Goal: Task Accomplishment & Management: Use online tool/utility

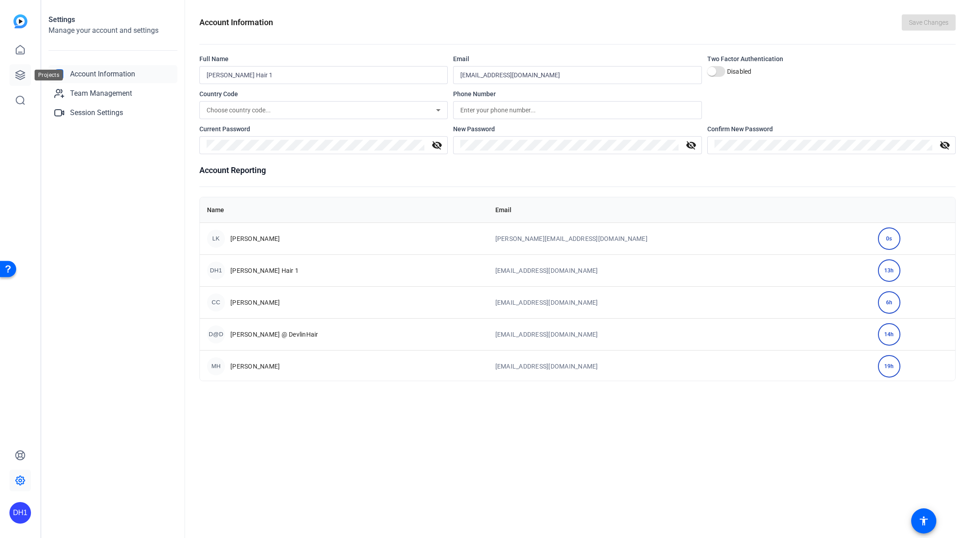
click at [13, 73] on link at bounding box center [20, 75] width 22 height 22
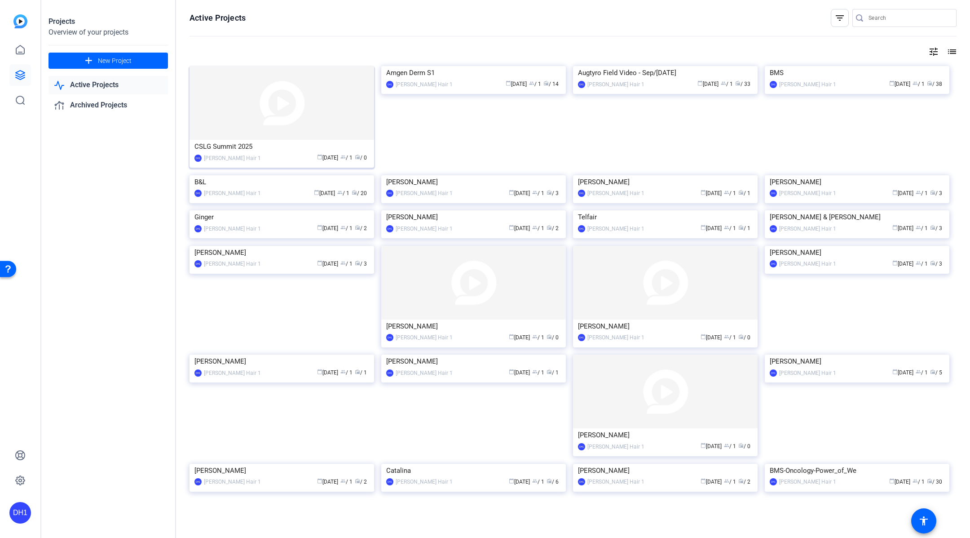
click at [290, 138] on img at bounding box center [282, 103] width 185 height 74
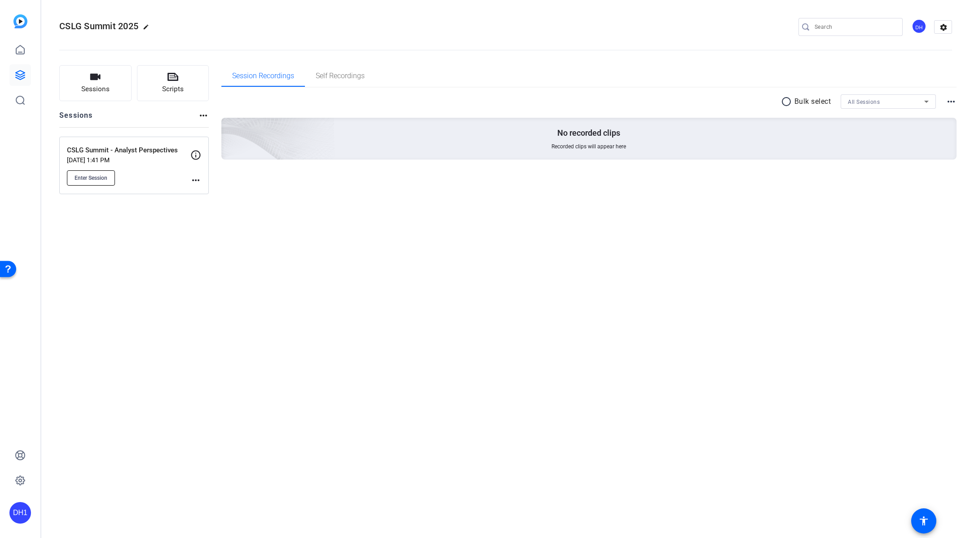
click at [93, 178] on span "Enter Session" at bounding box center [91, 177] width 33 height 7
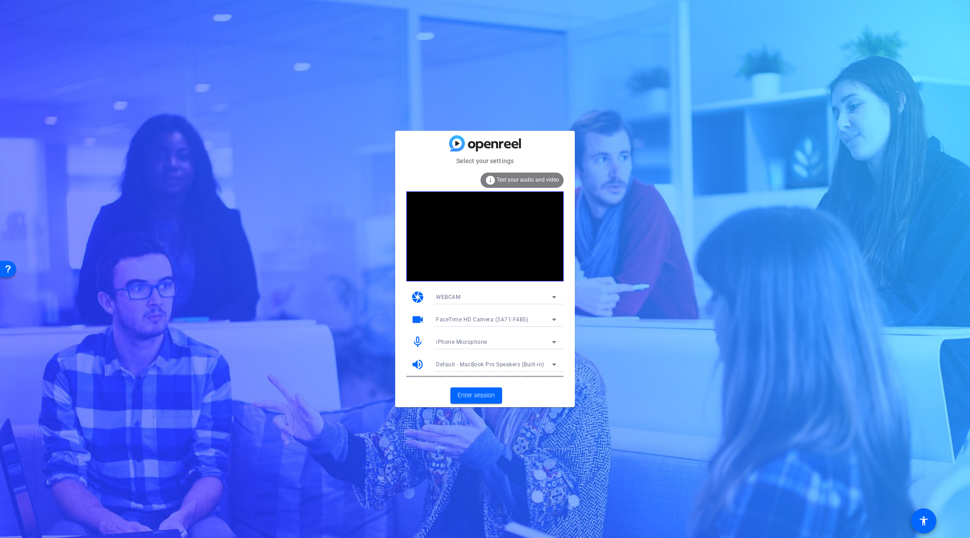
click at [518, 343] on div "iPhone Microphone" at bounding box center [494, 341] width 116 height 11
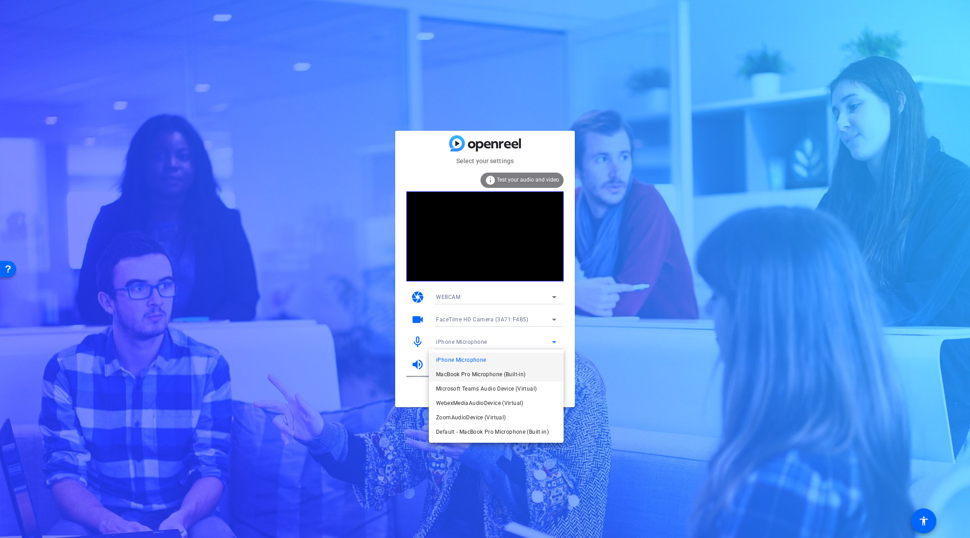
click at [518, 374] on span "MacBook Pro Microphone (Built-in)" at bounding box center [480, 374] width 89 height 11
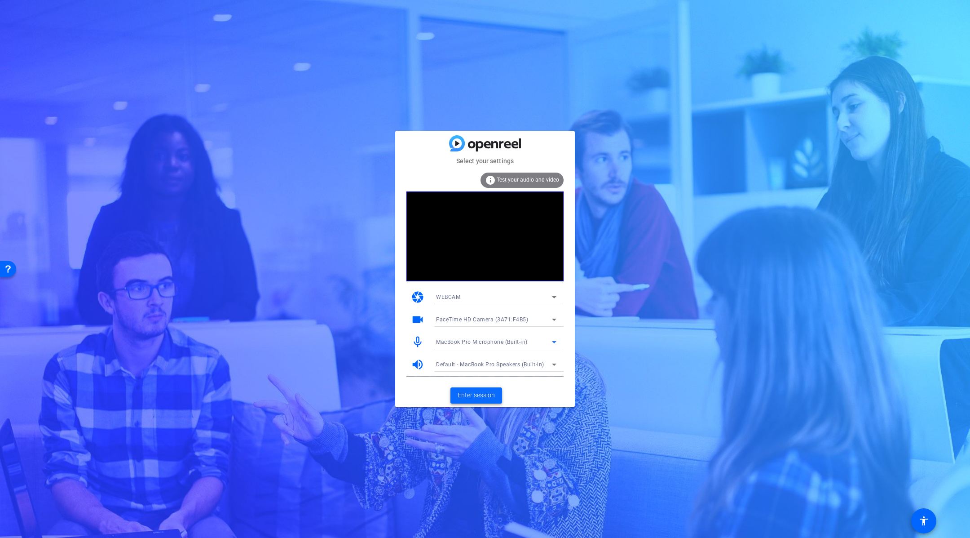
click at [477, 395] on span "Enter session" at bounding box center [476, 394] width 37 height 9
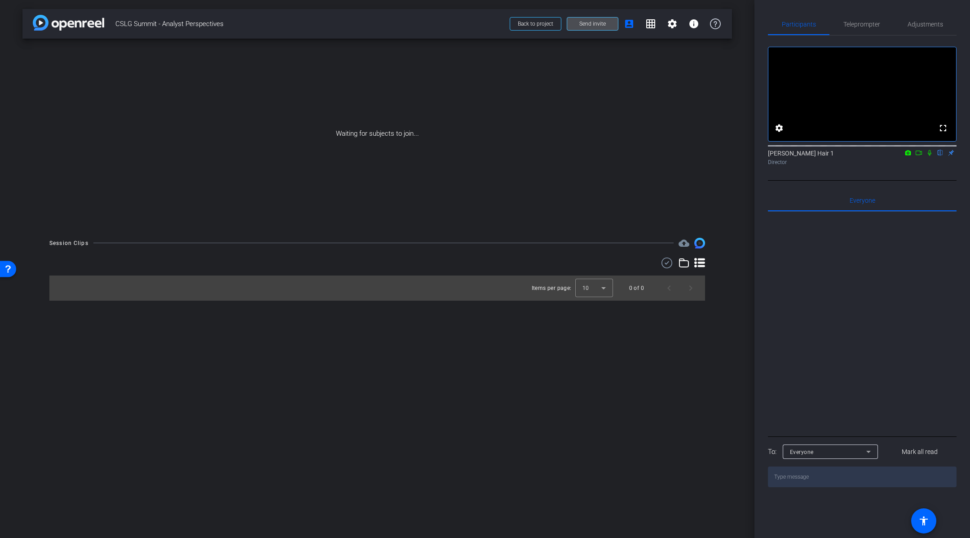
click at [600, 23] on span "Send invite" at bounding box center [592, 23] width 26 height 7
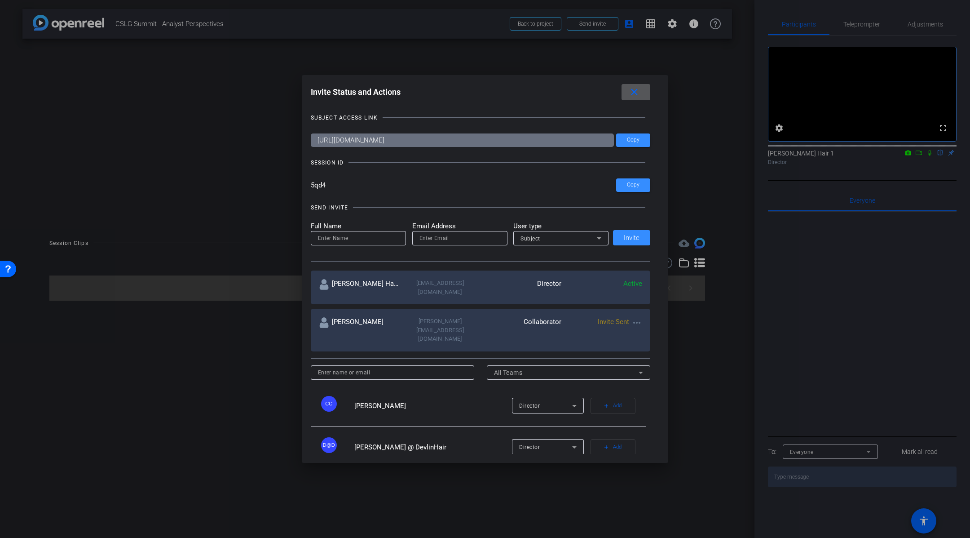
click at [363, 242] on input at bounding box center [358, 238] width 81 height 11
click at [469, 237] on input "email" at bounding box center [459, 238] width 81 height 11
paste input "chris.cooper@csl.com.au"
type input "chris.cooper@csl.com.au"
click at [341, 237] on input at bounding box center [358, 238] width 81 height 11
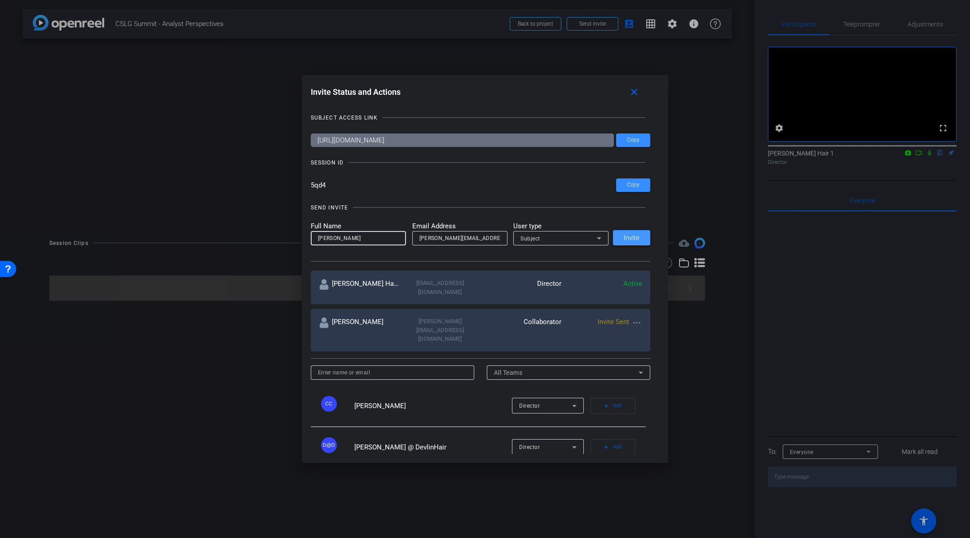
type input "Chris Cooper"
click at [636, 242] on span at bounding box center [631, 238] width 37 height 22
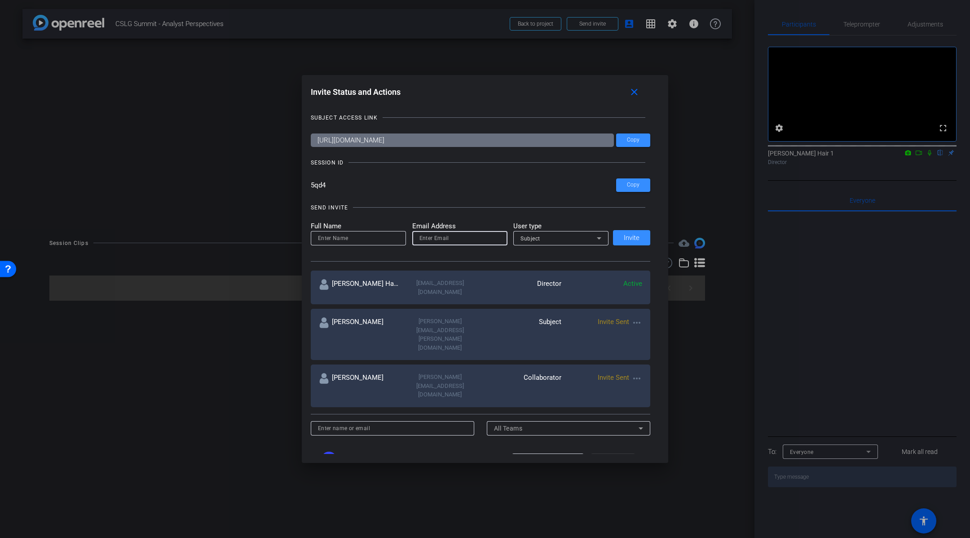
click at [455, 237] on input "email" at bounding box center [459, 238] width 81 height 11
paste input "saul.hadassin@barrenjoey.com"
type input "saul.hadassin@barrenjoey.com"
click at [369, 240] on input at bounding box center [358, 238] width 81 height 11
type input "Saul Hadassin"
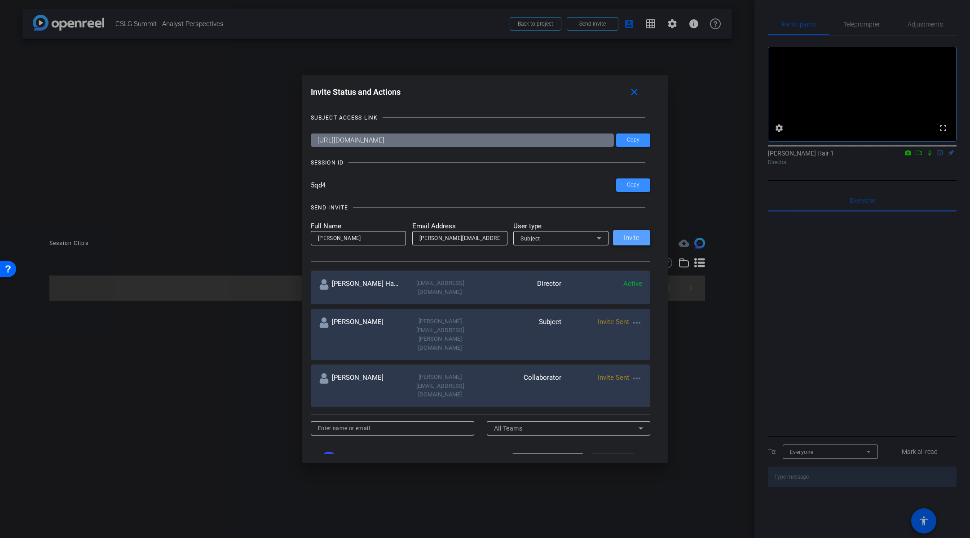
click at [636, 238] on span "Invite" at bounding box center [632, 237] width 16 height 7
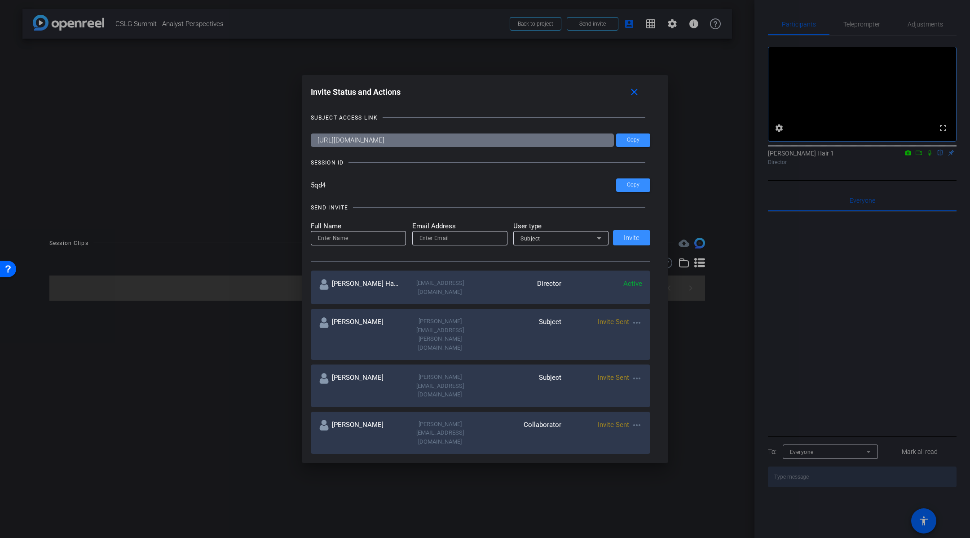
click at [481, 239] on input "email" at bounding box center [459, 238] width 81 height 11
paste input "lynn.tarini@cslbehring.com"
type input "lynn.tarini@cslbehring.com"
click at [327, 240] on input at bounding box center [358, 238] width 81 height 11
type input "[PERSON_NAME]"
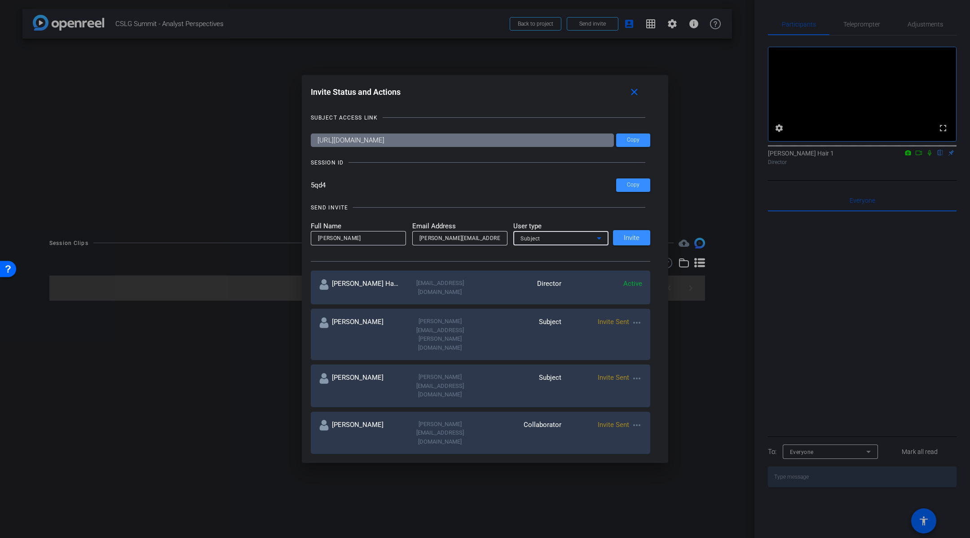
click at [566, 243] on div "Subject" at bounding box center [559, 238] width 76 height 11
click at [536, 270] on span "Watcher" at bounding box center [532, 270] width 23 height 11
click at [633, 238] on span "Invite" at bounding box center [632, 237] width 16 height 7
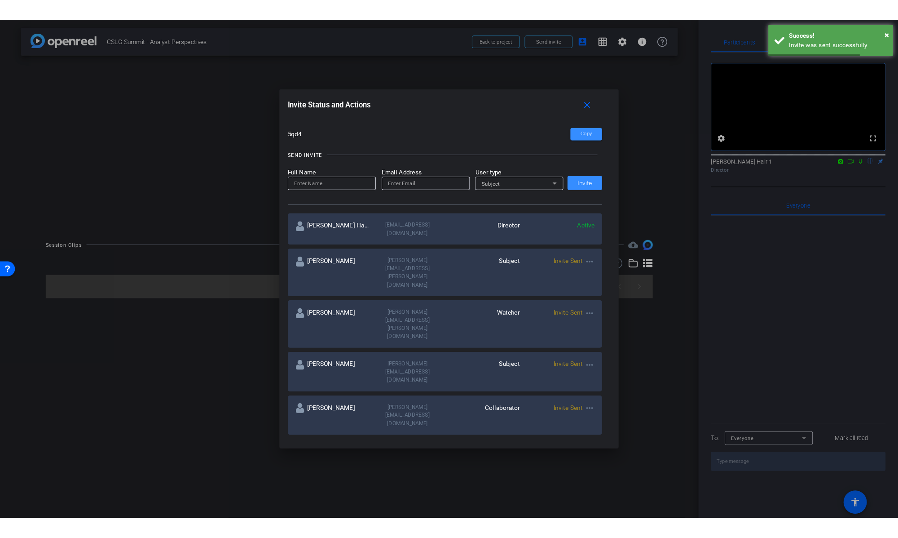
scroll to position [69, 0]
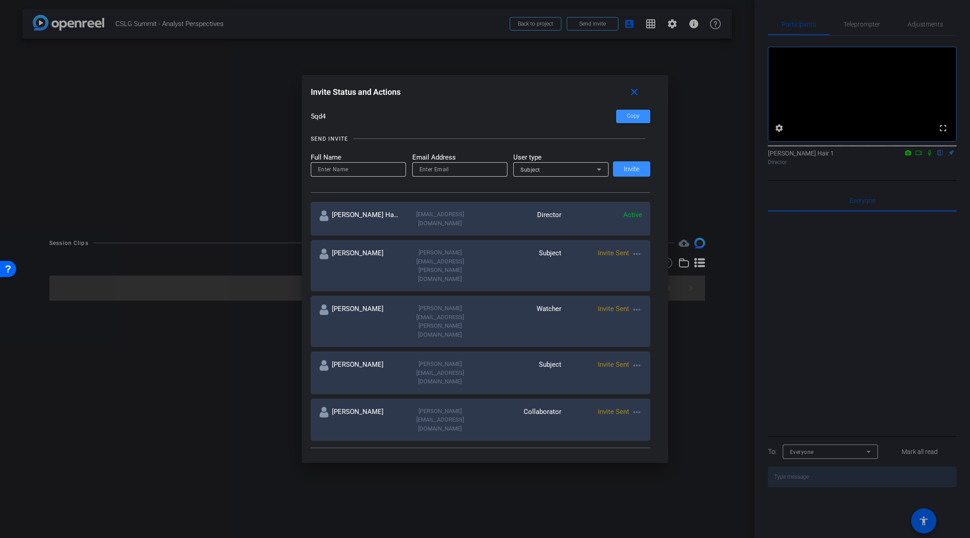
click at [128, 270] on div at bounding box center [485, 269] width 970 height 538
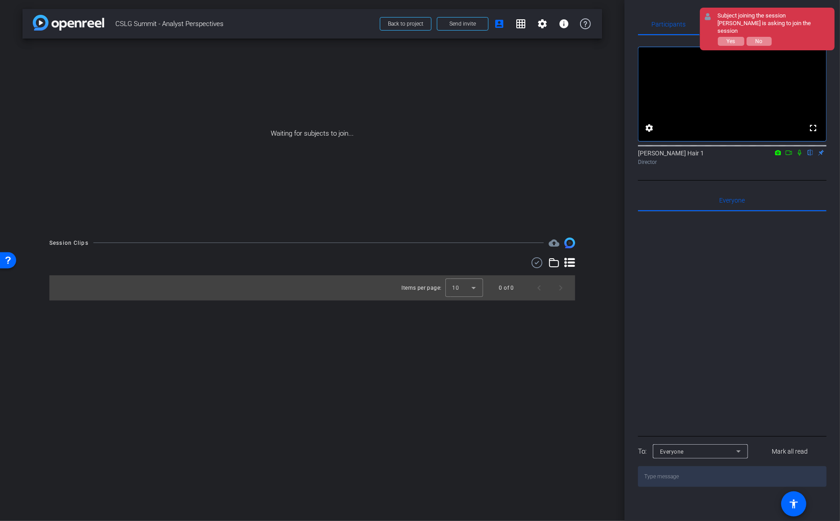
click at [398, 103] on div "Waiting for subjects to join..." at bounding box center [312, 134] width 580 height 190
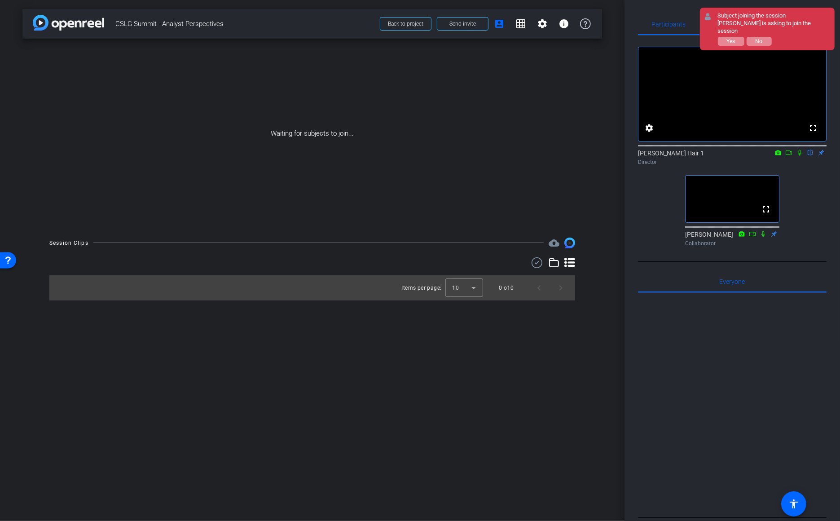
click at [410, 199] on div "Waiting for subjects to join..." at bounding box center [312, 134] width 580 height 190
click at [737, 37] on button "Yes" at bounding box center [731, 41] width 26 height 9
click at [733, 38] on span "Yes" at bounding box center [731, 41] width 9 height 6
click at [798, 18] on div "Subject joining the session" at bounding box center [774, 16] width 112 height 8
click at [790, 155] on icon at bounding box center [789, 152] width 6 height 4
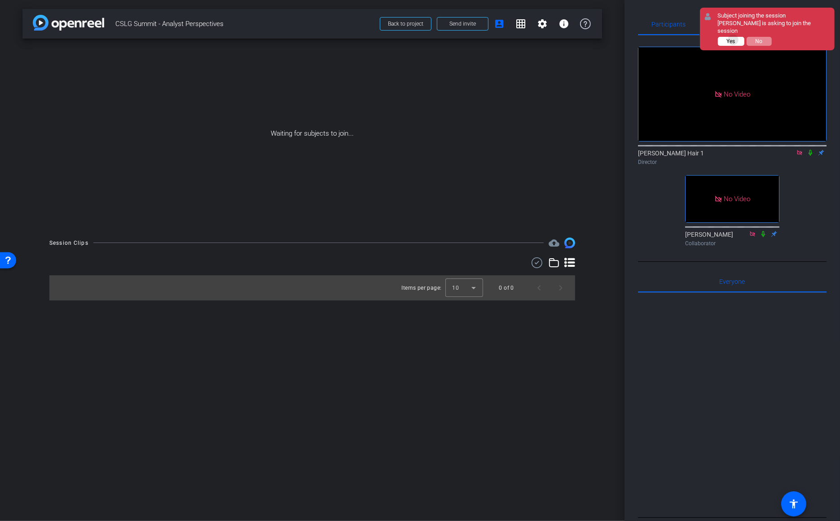
click at [734, 38] on span "Yes" at bounding box center [731, 41] width 9 height 6
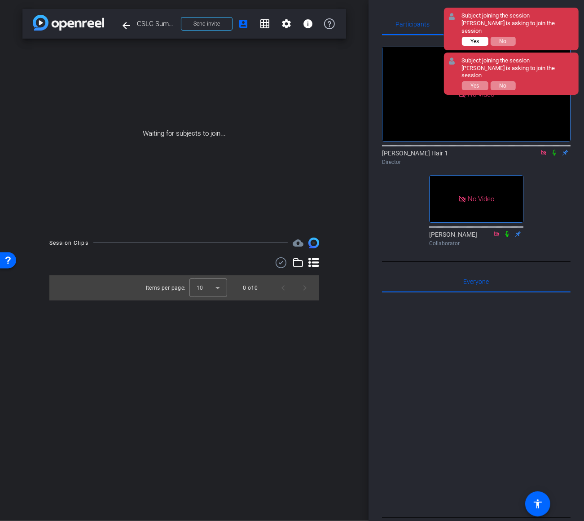
click at [477, 38] on span "Yes" at bounding box center [475, 41] width 9 height 6
click at [479, 83] on span "Yes" at bounding box center [475, 86] width 9 height 6
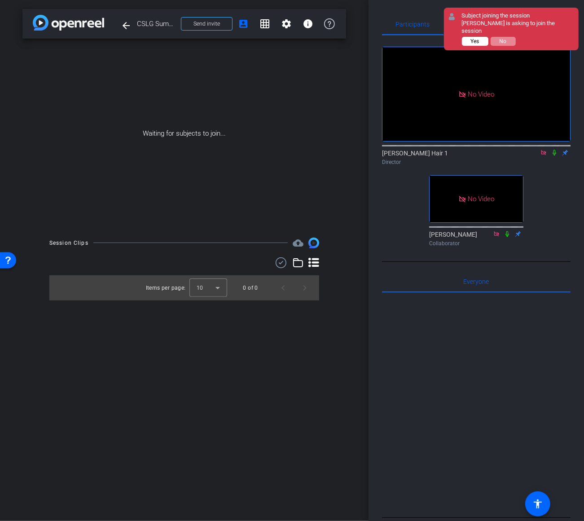
click at [473, 38] on span "Yes" at bounding box center [475, 41] width 9 height 6
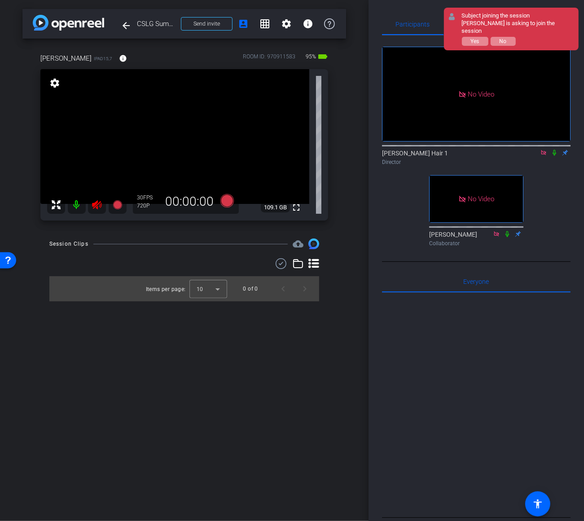
click at [543, 155] on icon at bounding box center [543, 152] width 5 height 5
click at [96, 205] on icon at bounding box center [96, 204] width 9 height 9
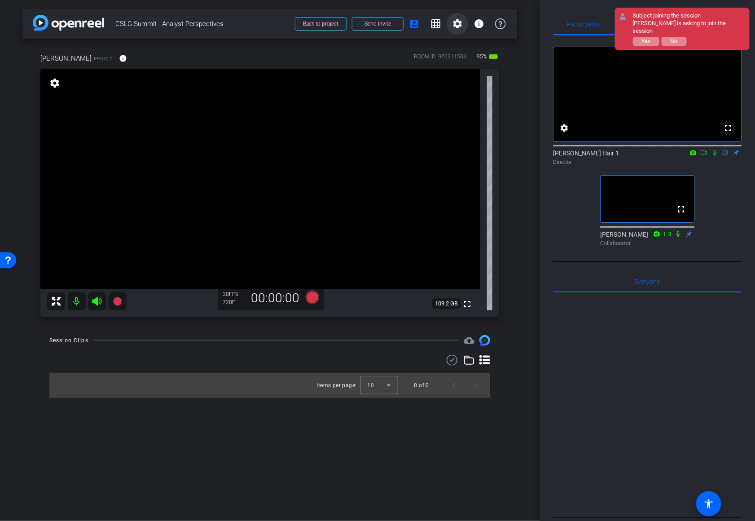
click at [459, 22] on mat-icon "settings" at bounding box center [457, 23] width 11 height 11
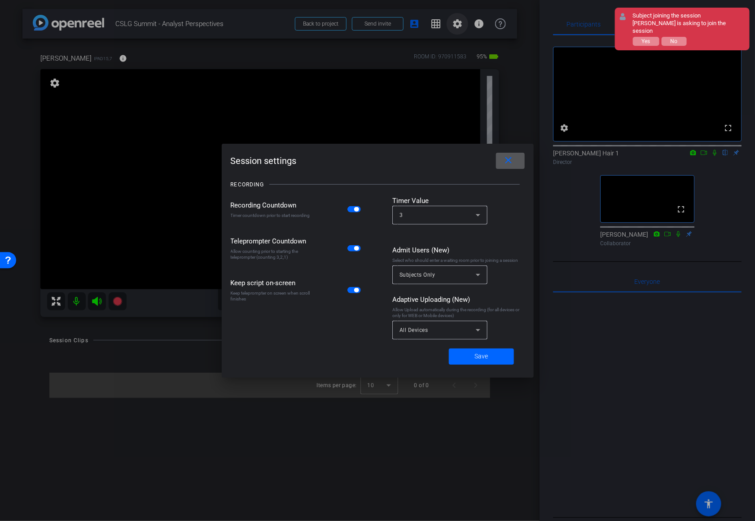
click at [459, 22] on div at bounding box center [377, 260] width 755 height 521
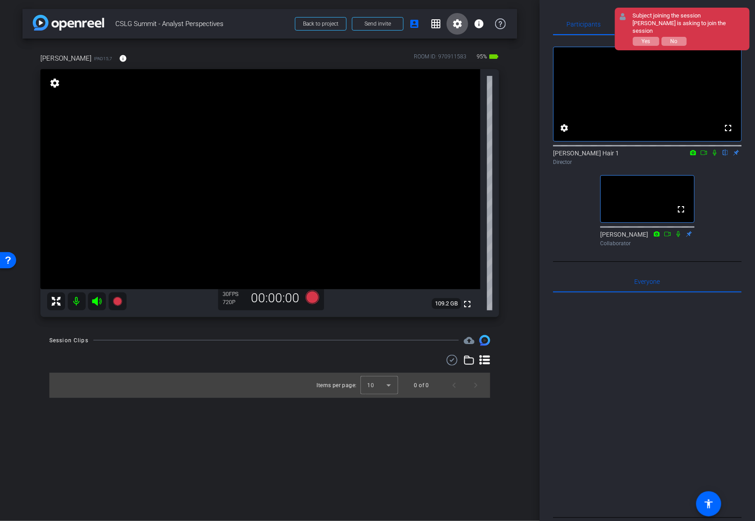
click at [54, 81] on mat-icon "settings" at bounding box center [55, 83] width 13 height 11
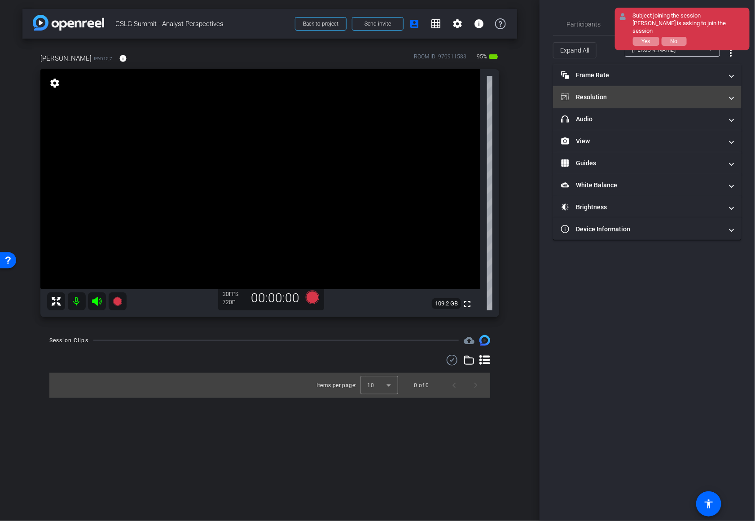
click at [676, 93] on mat-panel-title "Resolution" at bounding box center [642, 97] width 162 height 9
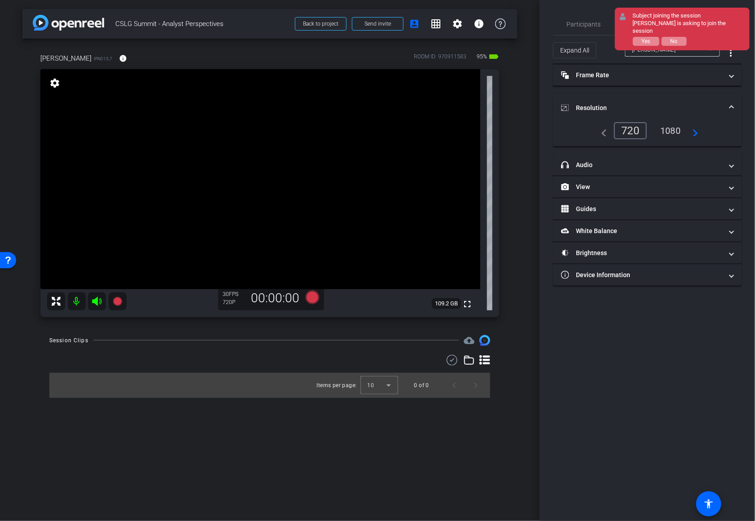
click at [674, 130] on div "1080" at bounding box center [671, 130] width 34 height 15
click at [680, 364] on div "Participants Teleprompter Adjustments settings [PERSON_NAME] Hair 1 flip Direct…" at bounding box center [648, 260] width 216 height 521
click at [720, 106] on mat-panel-title "Resolution" at bounding box center [642, 107] width 162 height 9
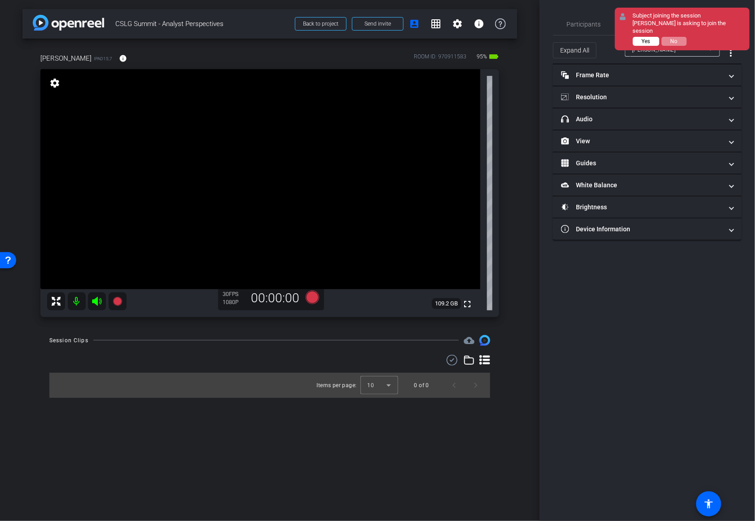
click at [651, 37] on button "Yes" at bounding box center [646, 41] width 26 height 9
click at [645, 38] on span "Yes" at bounding box center [646, 41] width 9 height 6
click at [743, 110] on div "Participants Teleprompter Adjustments settings [PERSON_NAME] Hair 1 flip Direct…" at bounding box center [648, 260] width 216 height 521
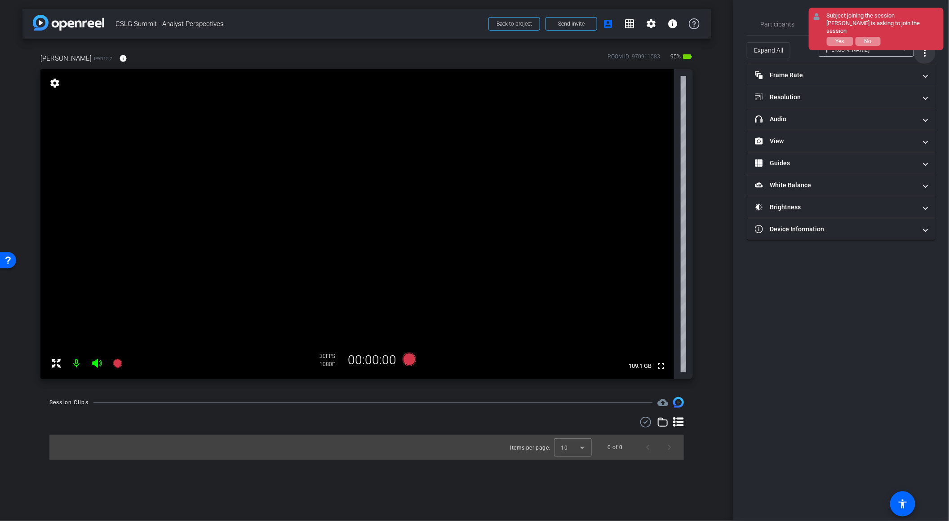
click at [840, 52] on mat-icon "more_vert" at bounding box center [924, 53] width 11 height 11
click at [840, 52] on div at bounding box center [474, 260] width 949 height 521
click at [53, 83] on mat-icon "settings" at bounding box center [55, 83] width 13 height 11
click at [767, 49] on span "Expand All" at bounding box center [768, 50] width 29 height 17
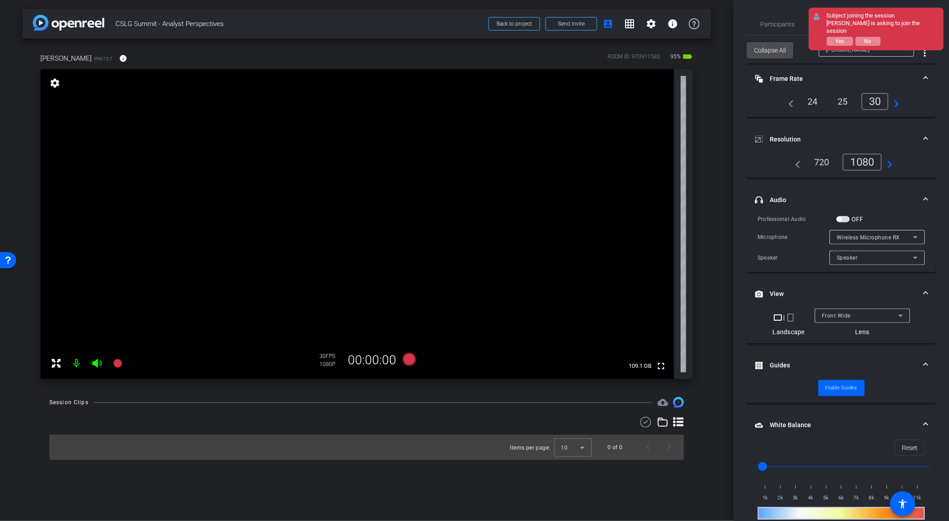
click at [767, 49] on span "Collapse All" at bounding box center [770, 50] width 32 height 17
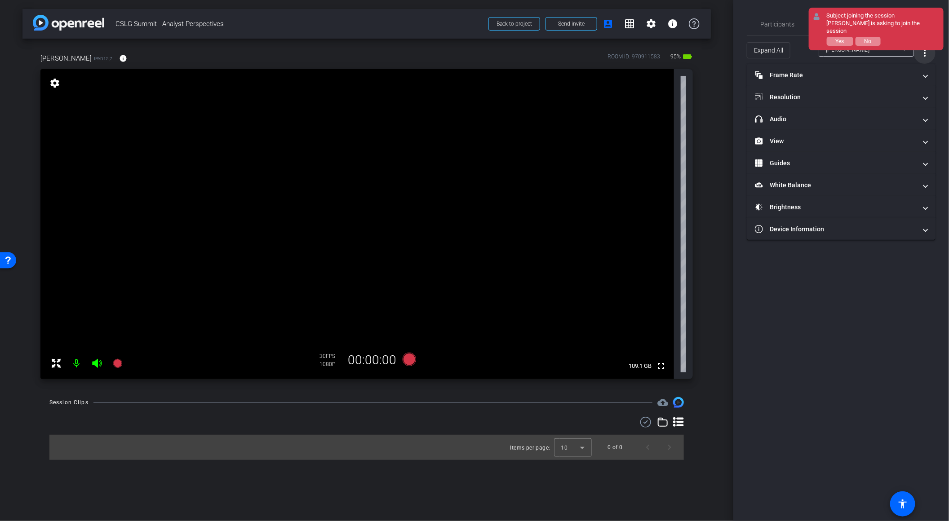
click at [840, 52] on mat-icon "more_vert" at bounding box center [924, 53] width 11 height 11
click at [840, 52] on div at bounding box center [474, 260] width 949 height 521
click at [840, 52] on mat-icon "more_vert" at bounding box center [924, 53] width 11 height 11
click at [840, 74] on span "Open Floating Panel" at bounding box center [901, 71] width 53 height 6
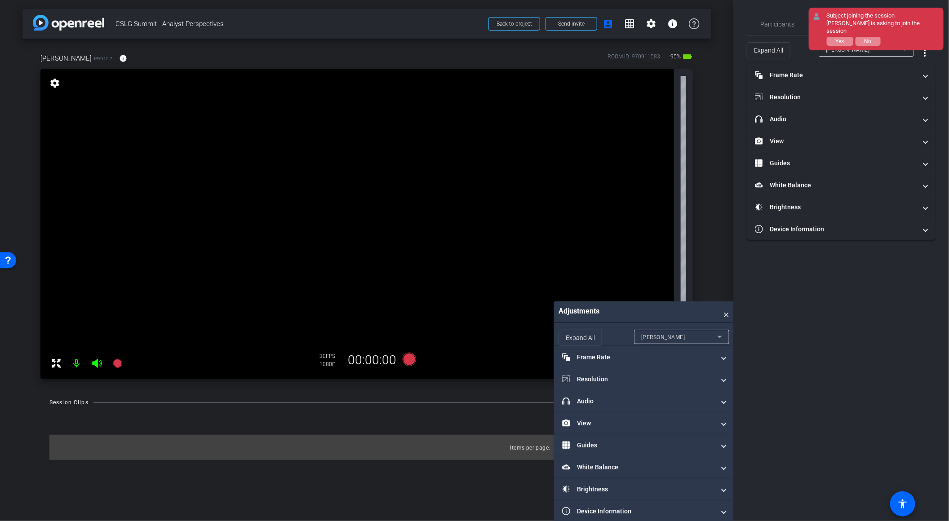
drag, startPoint x: 306, startPoint y: 102, endPoint x: 747, endPoint y: 320, distance: 491.7
click at [747, 320] on div "arrow_back CSLG Summit - Analyst Perspectives Back to project Send invite accou…" at bounding box center [474, 260] width 949 height 521
click at [724, 314] on span "×" at bounding box center [726, 312] width 6 height 12
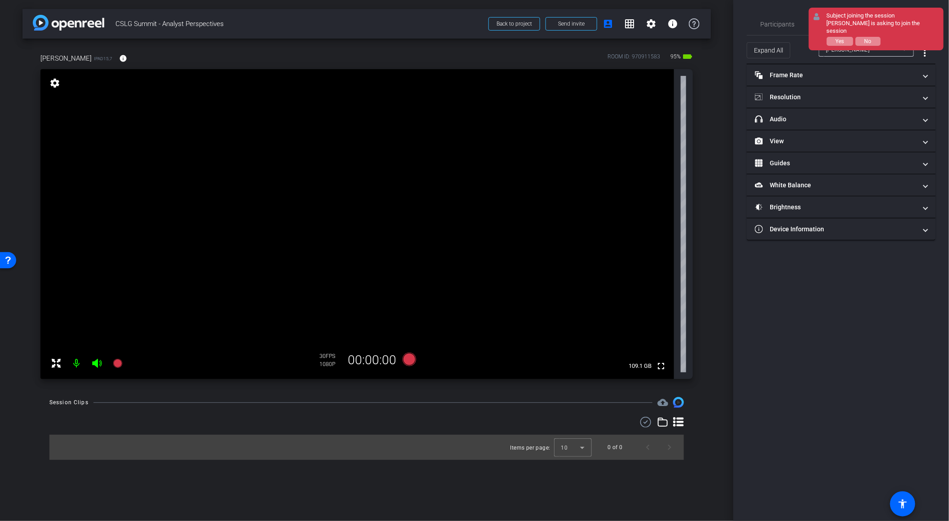
click at [723, 300] on div "arrow_back CSLG Summit - Analyst Perspectives Back to project Send invite accou…" at bounding box center [366, 260] width 733 height 521
click at [631, 23] on mat-icon "grid_on" at bounding box center [629, 23] width 11 height 11
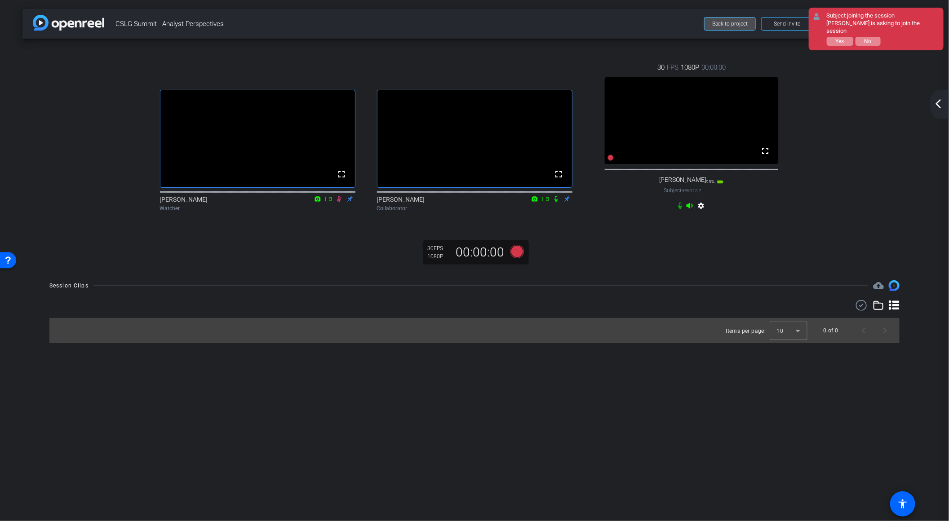
click at [727, 22] on span "Back to project" at bounding box center [729, 24] width 35 height 6
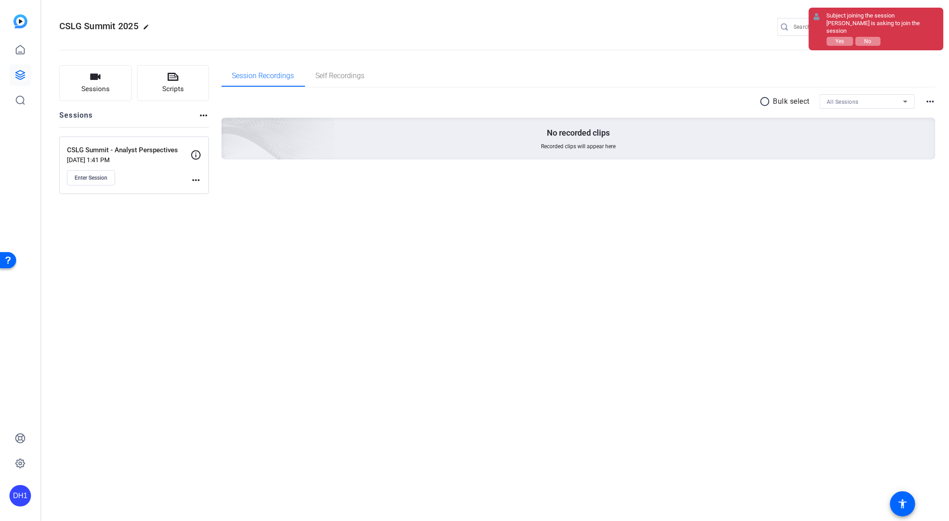
click at [143, 158] on p "[DATE] 1:41 PM" at bounding box center [129, 159] width 124 height 7
click at [198, 177] on mat-icon "more_horiz" at bounding box center [195, 180] width 11 height 11
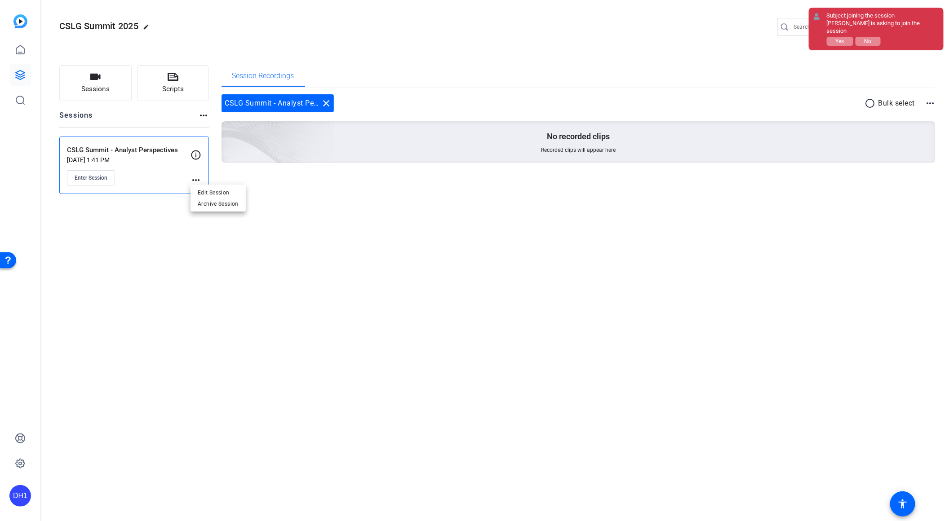
click at [136, 164] on div at bounding box center [474, 260] width 949 height 521
click at [136, 164] on div "CSLG Summit - Analyst Perspectives [DATE] 1:41 PM Enter Session" at bounding box center [129, 165] width 124 height 40
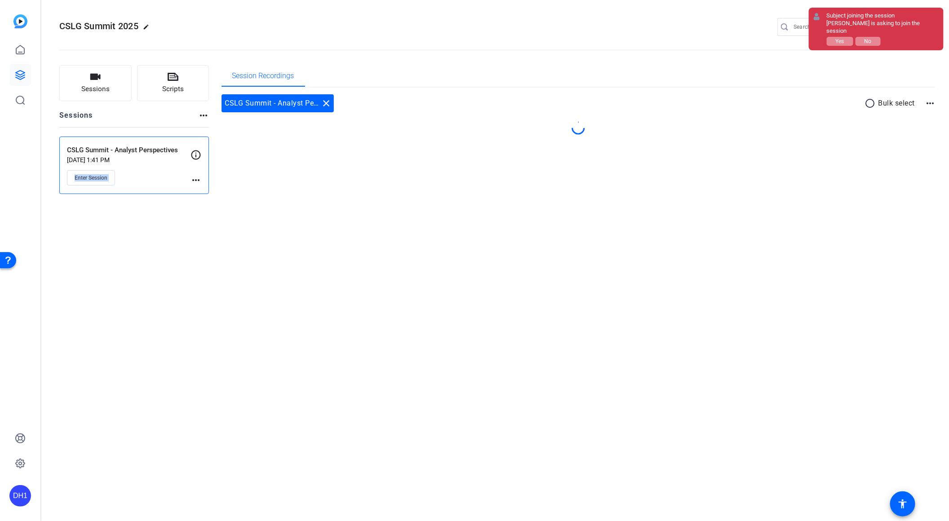
click at [136, 164] on div "CSLG Summit - Analyst Perspectives [DATE] 1:41 PM Enter Session" at bounding box center [129, 165] width 124 height 40
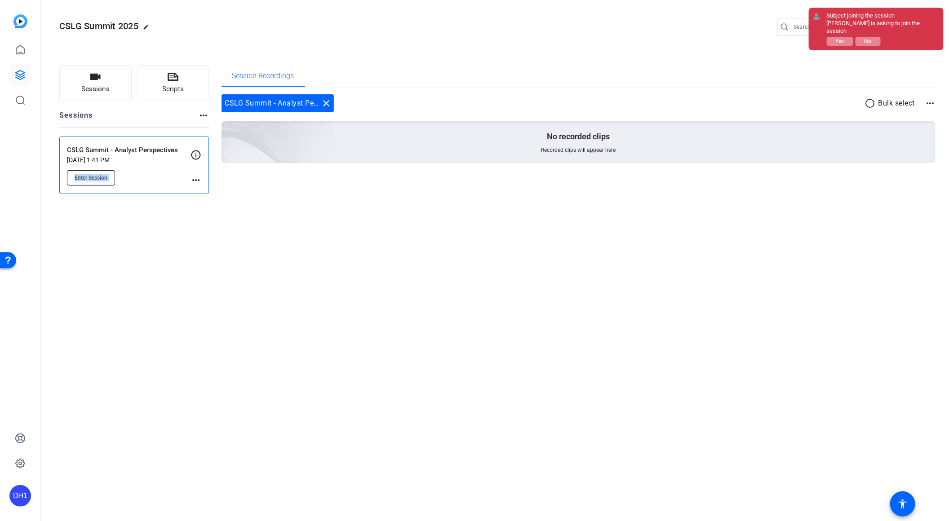
click at [96, 178] on span "Enter Session" at bounding box center [91, 177] width 33 height 7
click at [819, 172] on div "CSLG Summit - Analyst Perspectives close radio_button_unchecked Bulk select mor…" at bounding box center [578, 140] width 714 height 104
click at [840, 38] on span "No" at bounding box center [867, 41] width 7 height 6
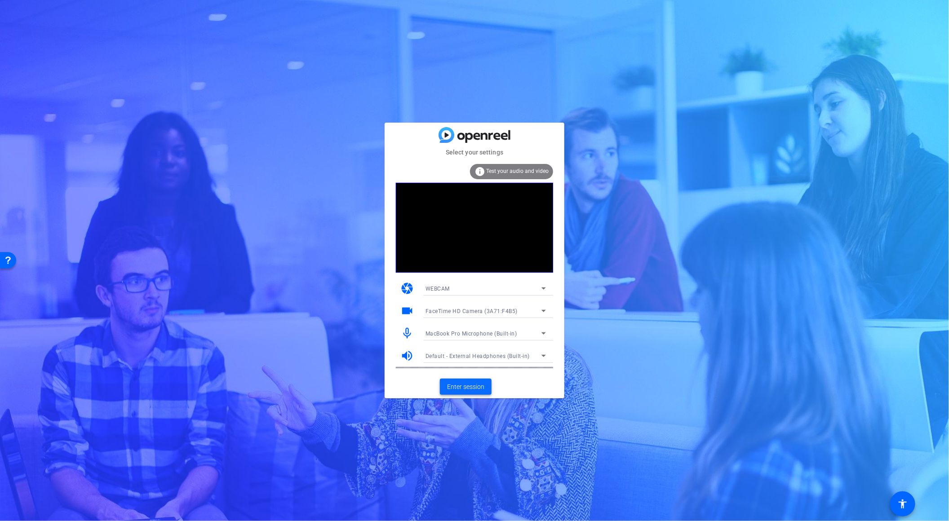
click at [469, 386] on span "Enter session" at bounding box center [465, 386] width 37 height 9
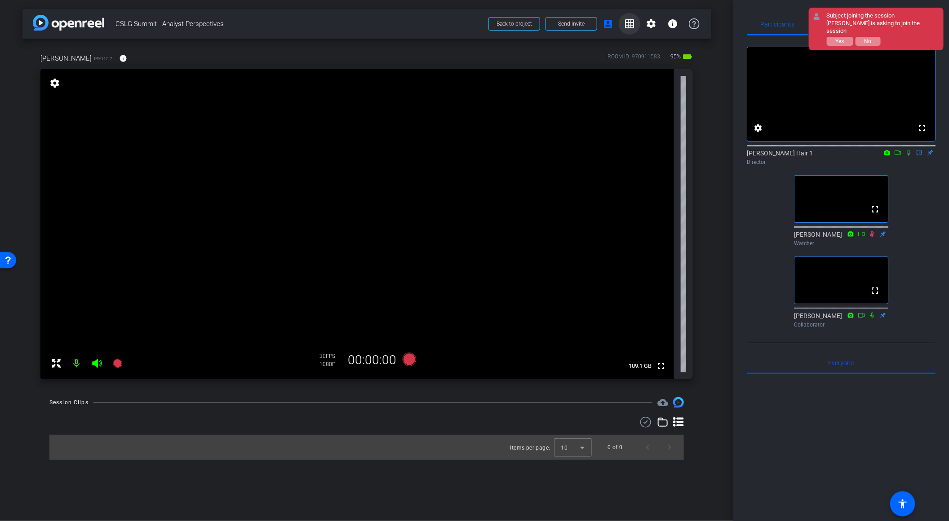
click at [629, 22] on mat-icon "grid_on" at bounding box center [629, 23] width 11 height 11
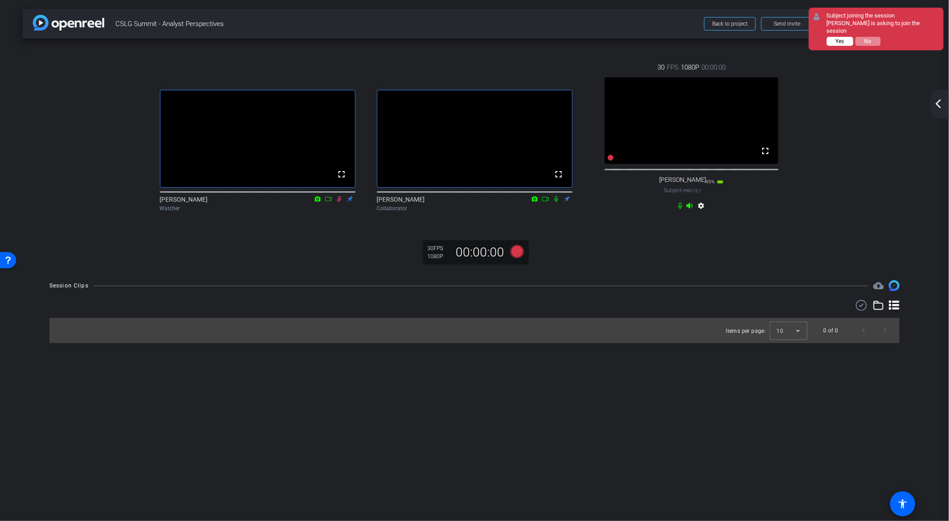
click at [837, 38] on span "Yes" at bounding box center [839, 41] width 9 height 6
click at [839, 38] on span "Yes" at bounding box center [839, 41] width 9 height 6
click at [845, 37] on button "Yes" at bounding box center [839, 41] width 26 height 9
click at [841, 38] on span "Yes" at bounding box center [839, 41] width 9 height 6
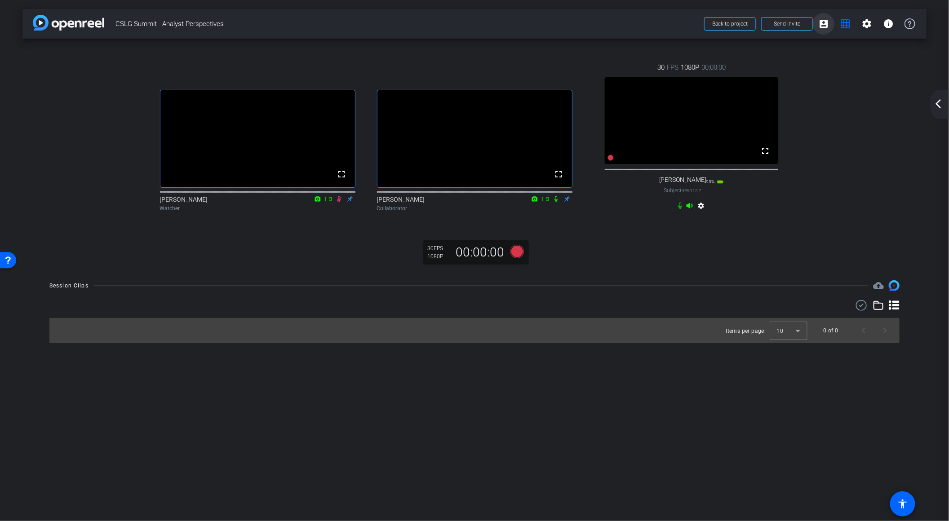
click at [830, 26] on span at bounding box center [823, 24] width 22 height 22
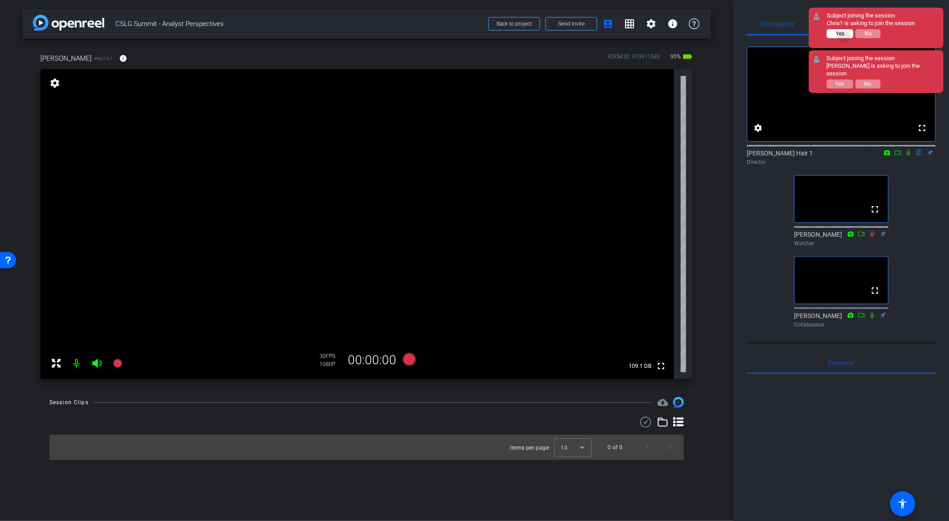
click at [844, 36] on span "Yes" at bounding box center [839, 34] width 9 height 6
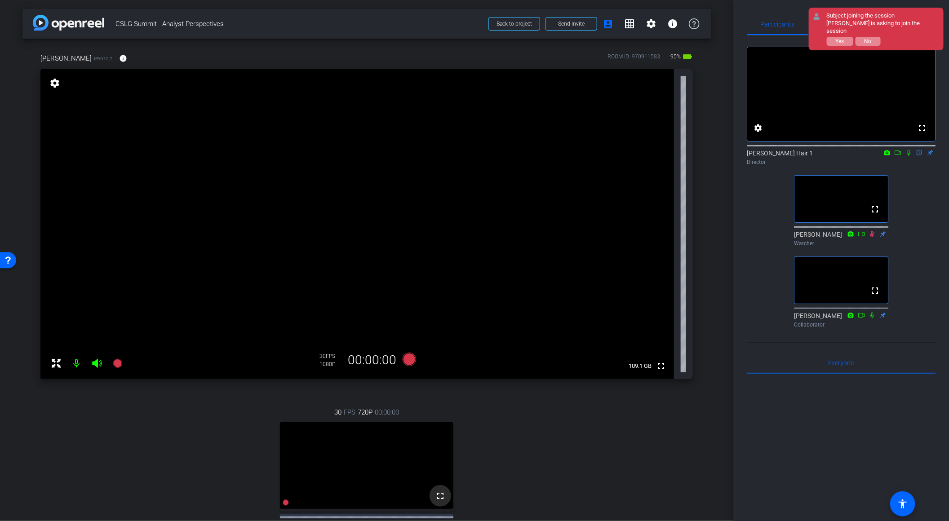
click at [438, 501] on mat-icon "fullscreen" at bounding box center [440, 495] width 11 height 11
click at [363, 453] on video at bounding box center [366, 465] width 173 height 87
click at [627, 24] on mat-icon "grid_on" at bounding box center [629, 23] width 11 height 11
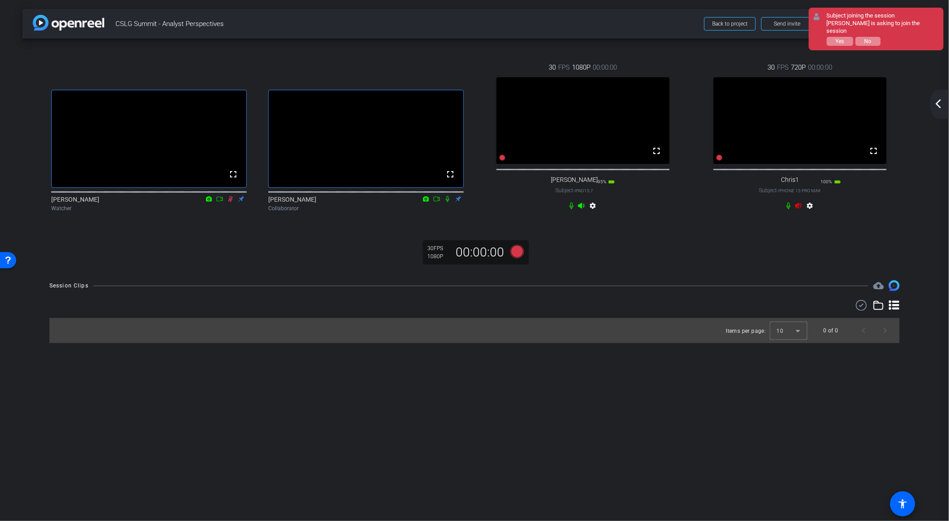
click at [801, 213] on div "settings" at bounding box center [800, 207] width 30 height 11
click at [799, 209] on icon at bounding box center [798, 205] width 7 height 7
click at [826, 124] on video at bounding box center [799, 120] width 173 height 87
click at [809, 212] on mat-icon "settings" at bounding box center [809, 207] width 11 height 11
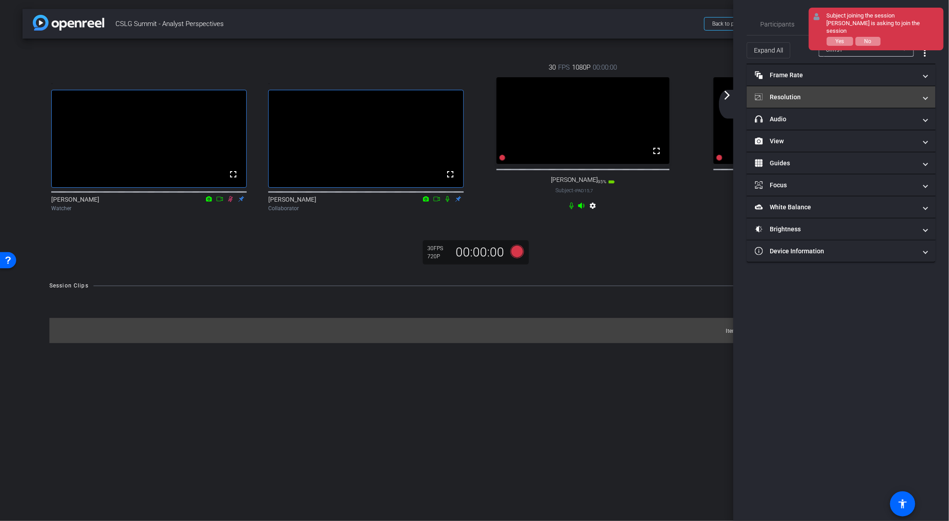
click at [797, 97] on mat-panel-title "Resolution" at bounding box center [836, 97] width 162 height 9
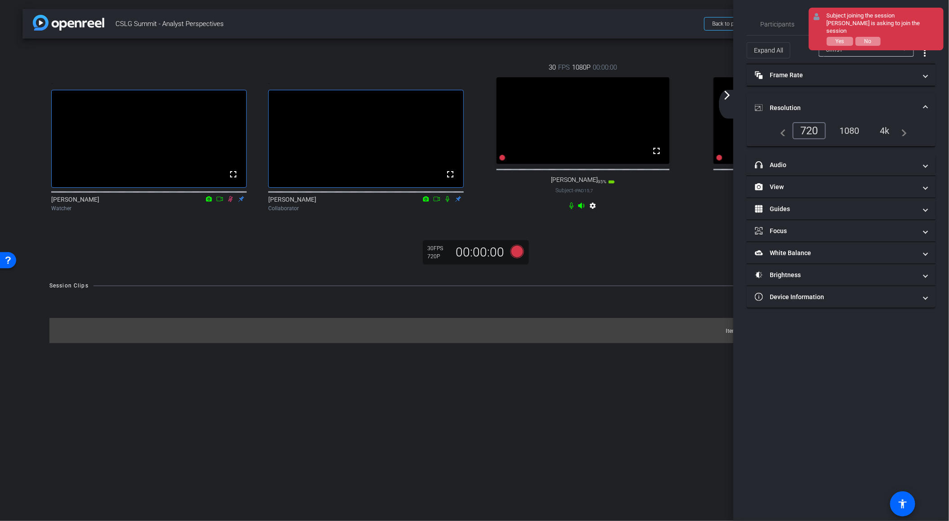
click at [852, 131] on div "1080" at bounding box center [849, 130] width 34 height 15
click at [634, 283] on div "arrow_back CSLG Summit - Analyst Perspectives Back to project Send invite accou…" at bounding box center [474, 260] width 949 height 521
click at [887, 104] on mat-panel-title "Resolution" at bounding box center [836, 107] width 162 height 9
click at [636, 261] on div ". fullscreen Lynn Tarini Watcher . fullscreen Joe Billone Collaborator 30 FPS 1…" at bounding box center [474, 155] width 904 height 233
click at [619, 260] on div ". fullscreen Lynn Tarini Watcher . fullscreen Joe Billone Collaborator 30 FPS 1…" at bounding box center [474, 155] width 904 height 233
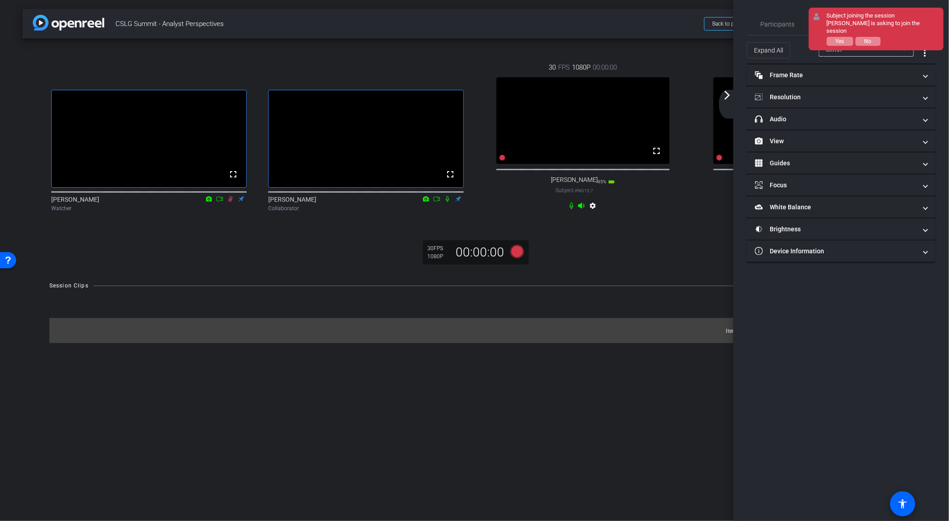
click at [632, 104] on video at bounding box center [582, 120] width 173 height 87
click at [872, 37] on button "No" at bounding box center [867, 41] width 25 height 9
click at [877, 37] on button "No" at bounding box center [867, 41] width 25 height 9
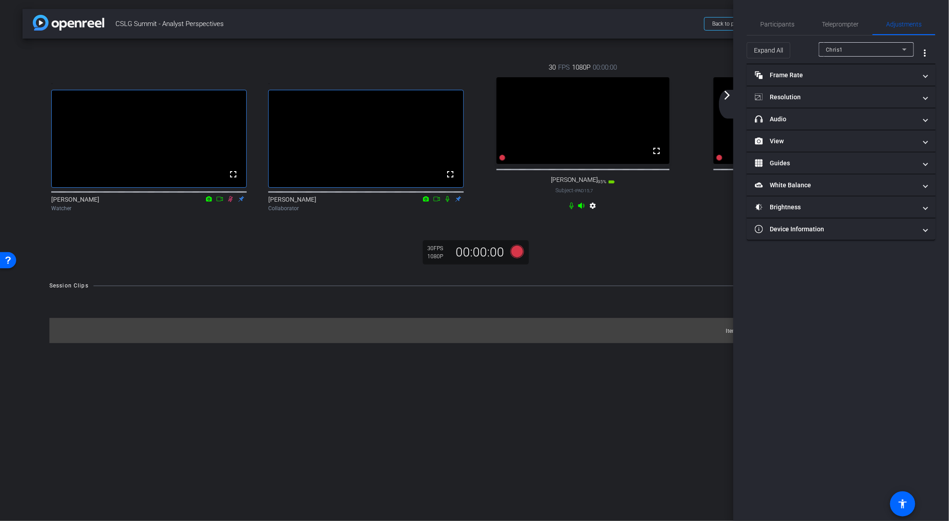
click at [661, 41] on div ". fullscreen Lynn Tarini Watcher . fullscreen Joe Billone Collaborator 30 FPS 1…" at bounding box center [474, 155] width 904 height 233
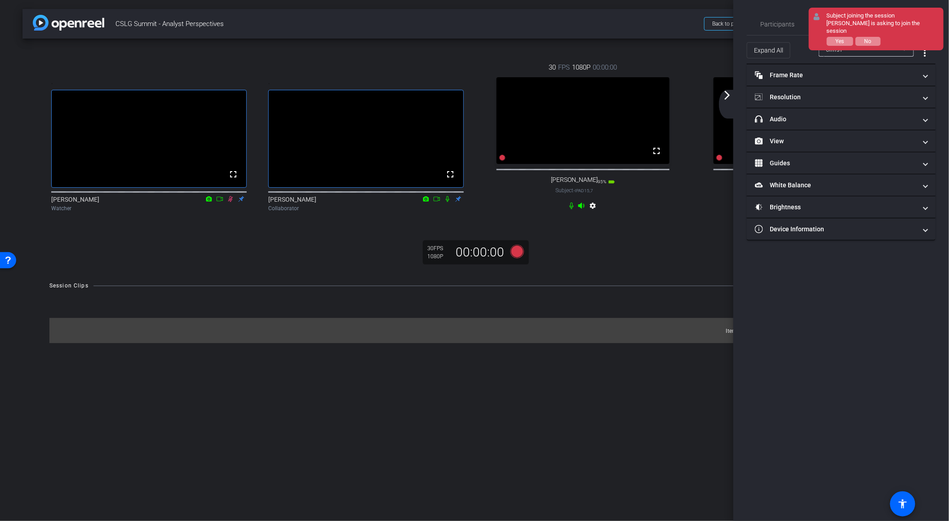
click at [665, 50] on div "30 FPS 1080P 00:00:00 fullscreen Saul Subject - iPad15,7 95% battery_std settin…" at bounding box center [582, 138] width 217 height 180
click at [874, 37] on button "No" at bounding box center [867, 41] width 25 height 9
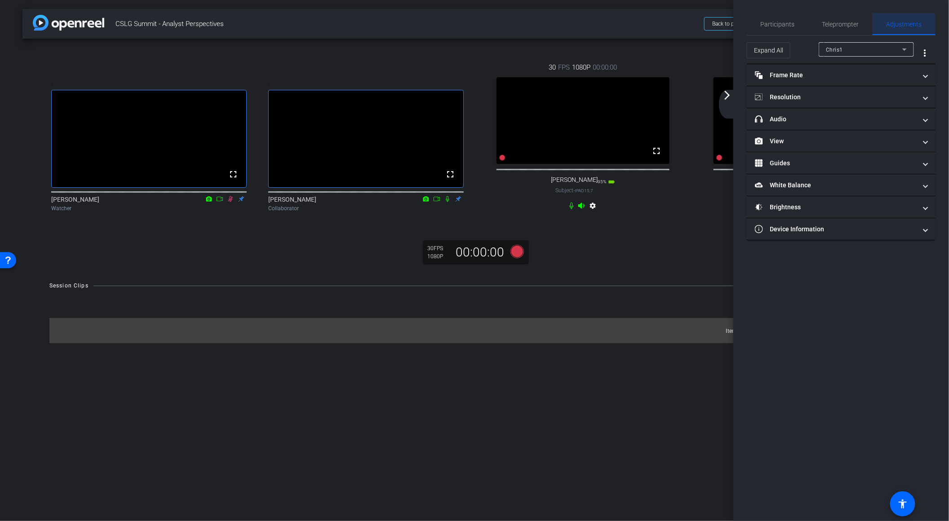
click at [911, 22] on span "Adjustments" at bounding box center [903, 24] width 35 height 6
click at [907, 25] on span "Adjustments" at bounding box center [903, 24] width 35 height 6
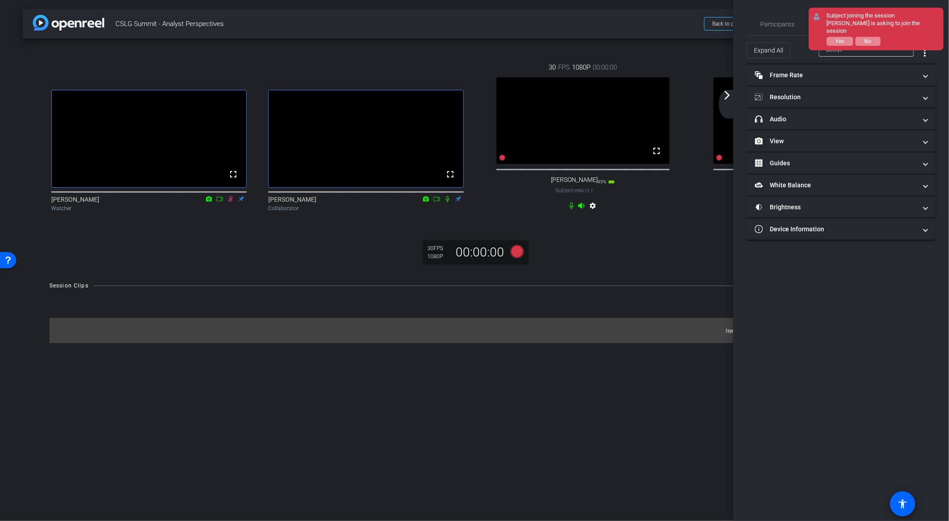
click at [652, 256] on div ". fullscreen Lynn Tarini Watcher . fullscreen Joe Billone Collaborator 30 FPS 1…" at bounding box center [474, 155] width 904 height 233
click at [644, 268] on div ". fullscreen Lynn Tarini Watcher . fullscreen Joe Billone Collaborator 30 FPS 1…" at bounding box center [474, 155] width 904 height 233
click at [871, 37] on button "No" at bounding box center [867, 41] width 25 height 9
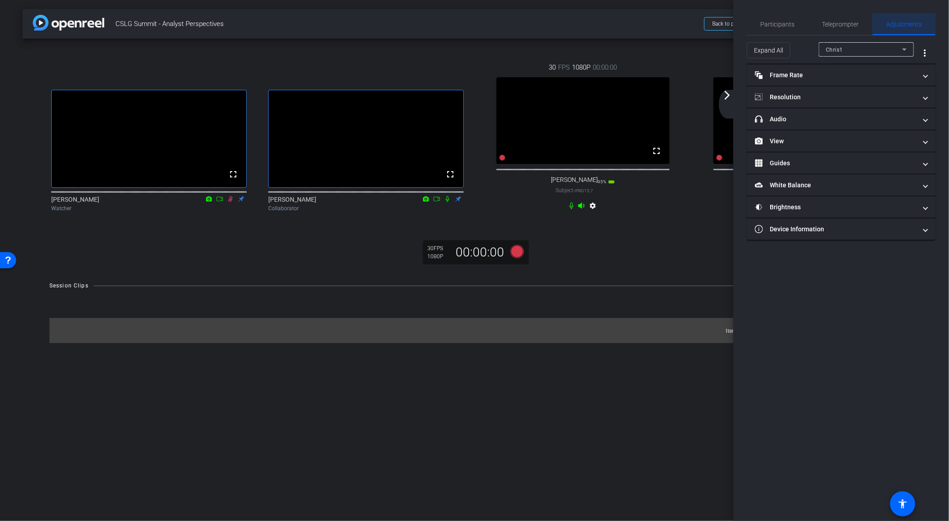
click at [901, 26] on span "Adjustments" at bounding box center [903, 24] width 35 height 6
click at [775, 25] on span "Participants" at bounding box center [777, 24] width 34 height 6
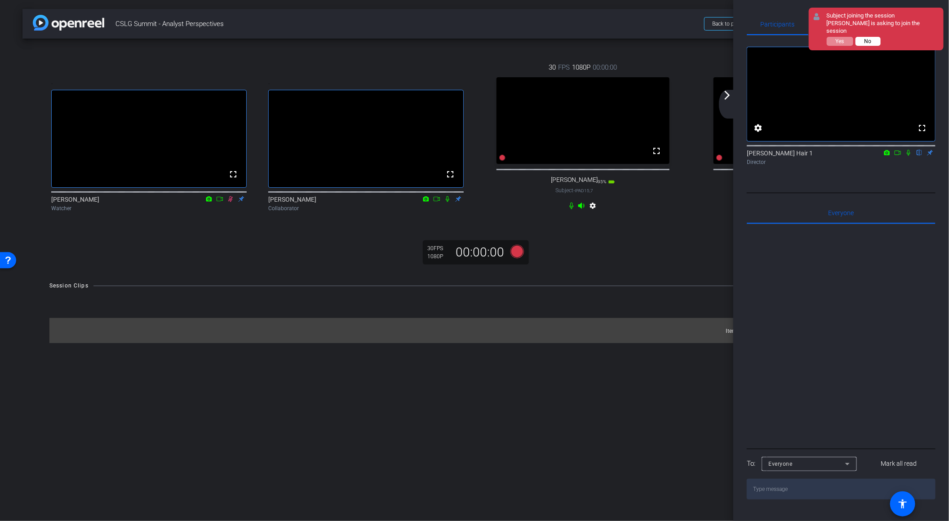
click at [867, 38] on span "No" at bounding box center [867, 41] width 7 height 6
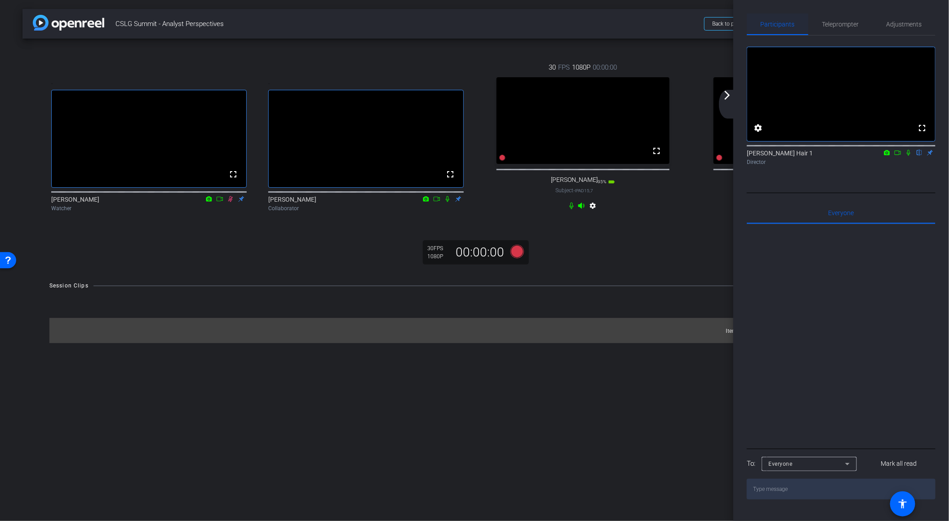
click at [781, 26] on span "Participants" at bounding box center [777, 24] width 34 height 6
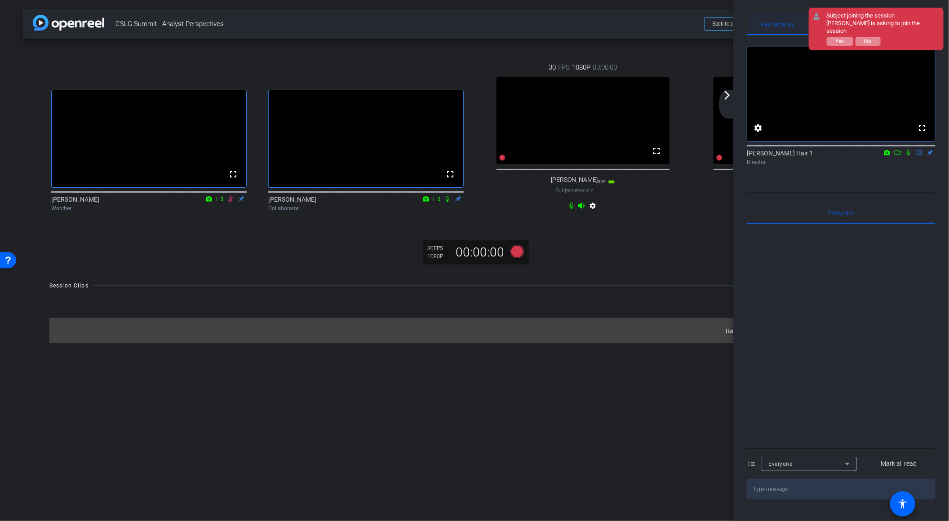
click at [783, 29] on span "Participants" at bounding box center [777, 24] width 34 height 22
click at [870, 38] on span "No" at bounding box center [867, 41] width 7 height 6
click at [727, 95] on mat-icon "arrow_forward_ios" at bounding box center [726, 95] width 11 height 11
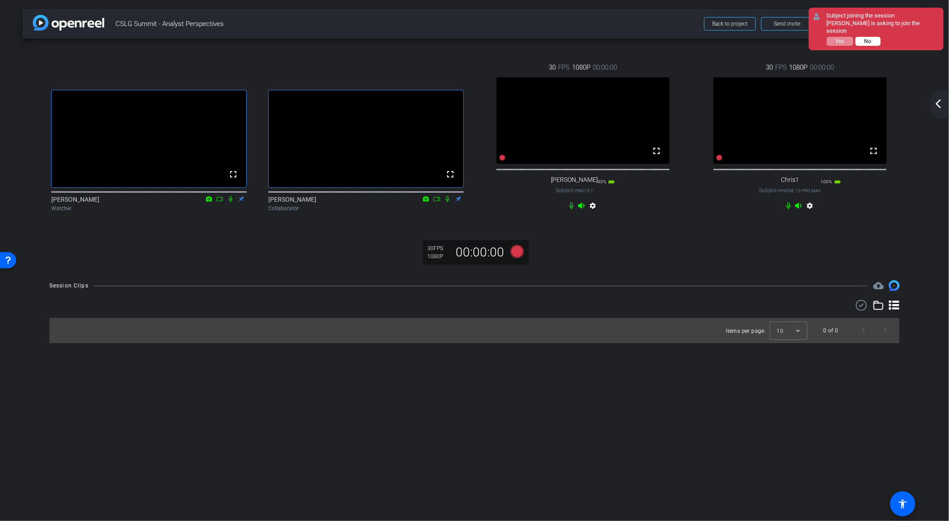
click at [876, 37] on button "No" at bounding box center [867, 41] width 25 height 9
click at [862, 37] on button "No" at bounding box center [867, 41] width 25 height 9
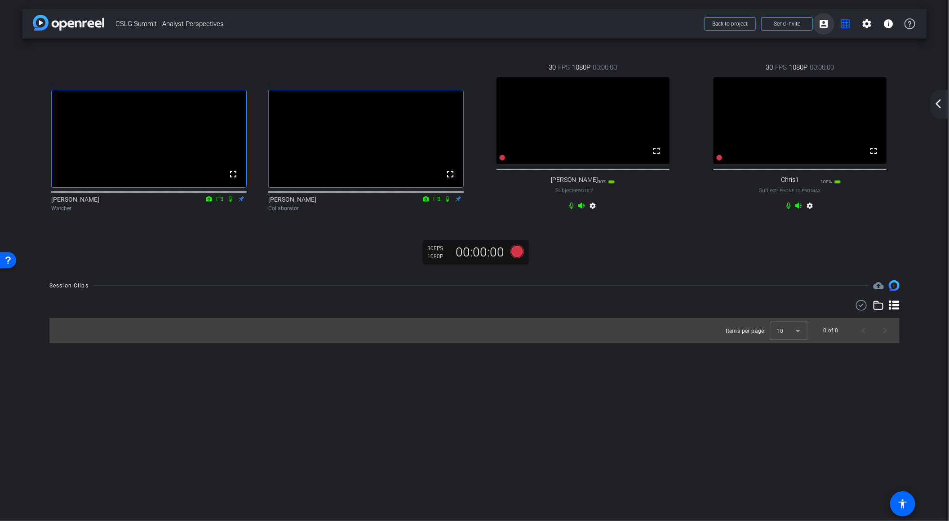
click at [826, 24] on mat-icon "account_box" at bounding box center [823, 23] width 11 height 11
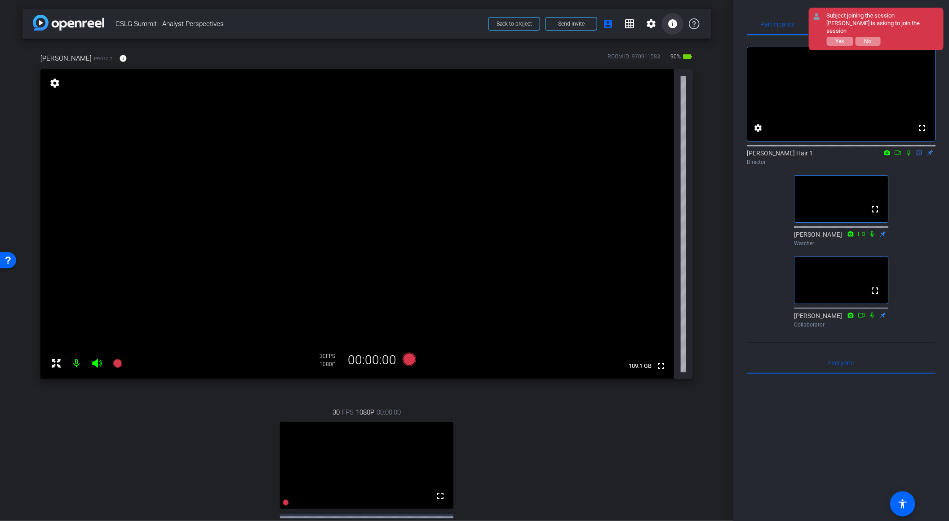
click at [676, 24] on mat-icon "info" at bounding box center [672, 23] width 11 height 11
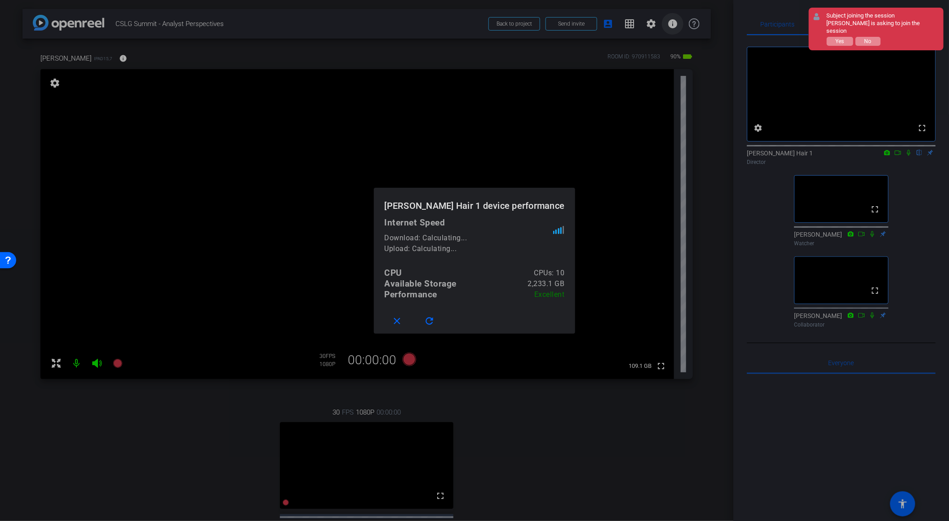
click at [676, 24] on div at bounding box center [474, 260] width 949 height 521
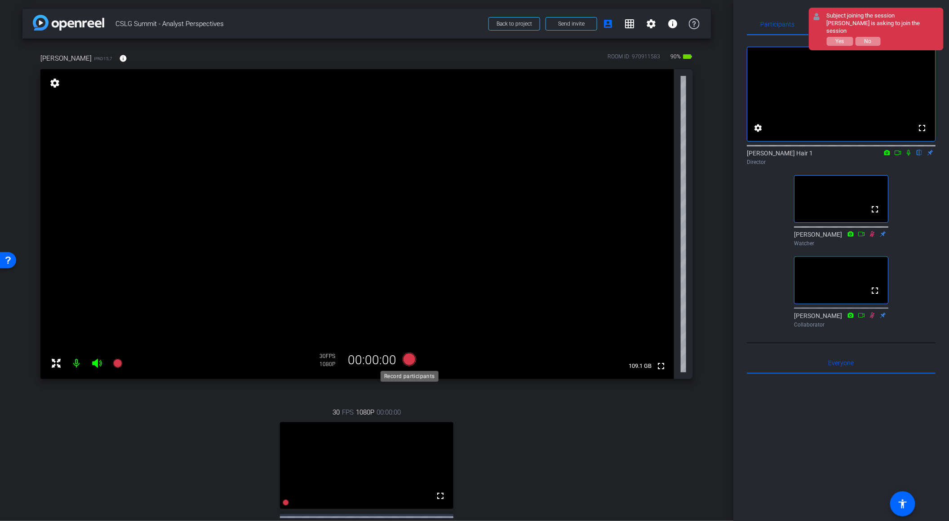
click at [411, 361] on icon at bounding box center [408, 359] width 13 height 13
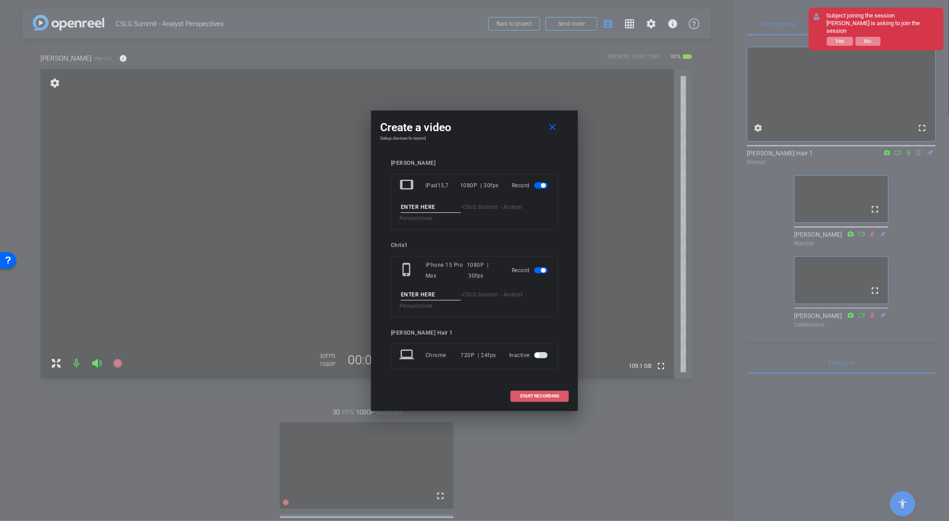
click at [545, 394] on span "START RECORDING" at bounding box center [540, 396] width 40 height 4
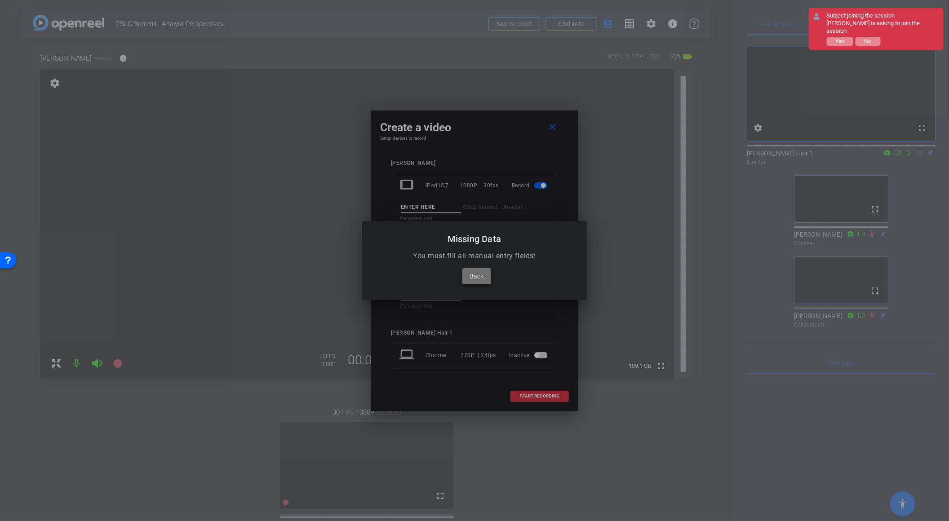
click at [483, 275] on span "Back" at bounding box center [477, 276] width 14 height 11
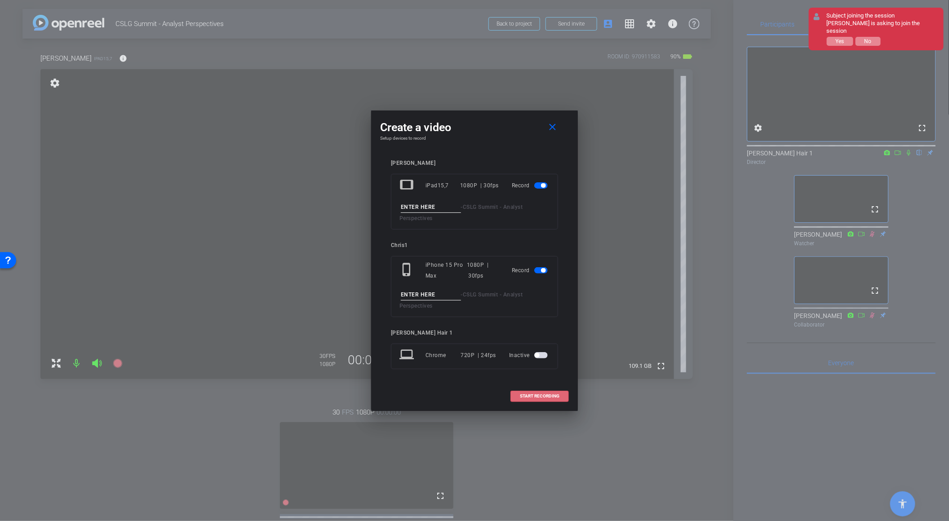
click at [432, 205] on input at bounding box center [431, 207] width 60 height 11
type input "1"
click at [432, 293] on input at bounding box center [431, 294] width 60 height 11
type input "1"
click at [535, 394] on span "START RECORDING" at bounding box center [540, 396] width 40 height 4
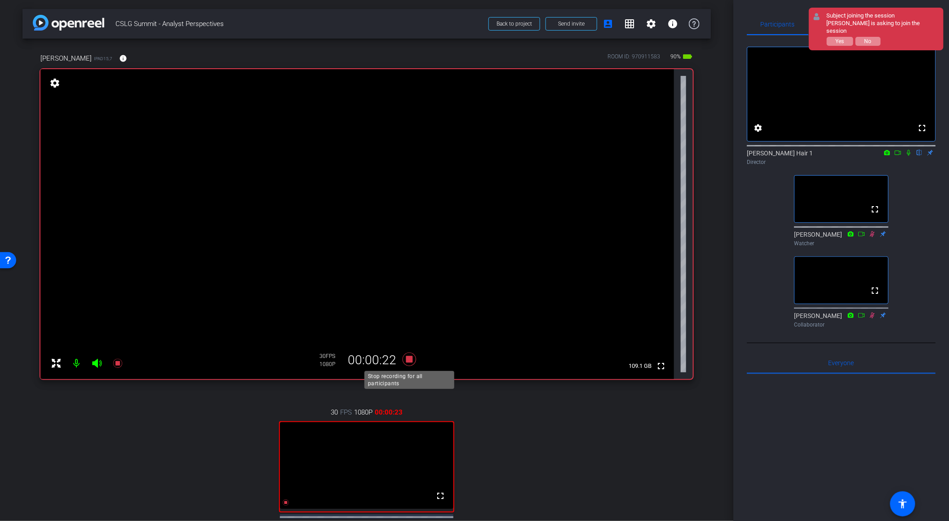
click at [410, 358] on icon at bounding box center [408, 359] width 13 height 13
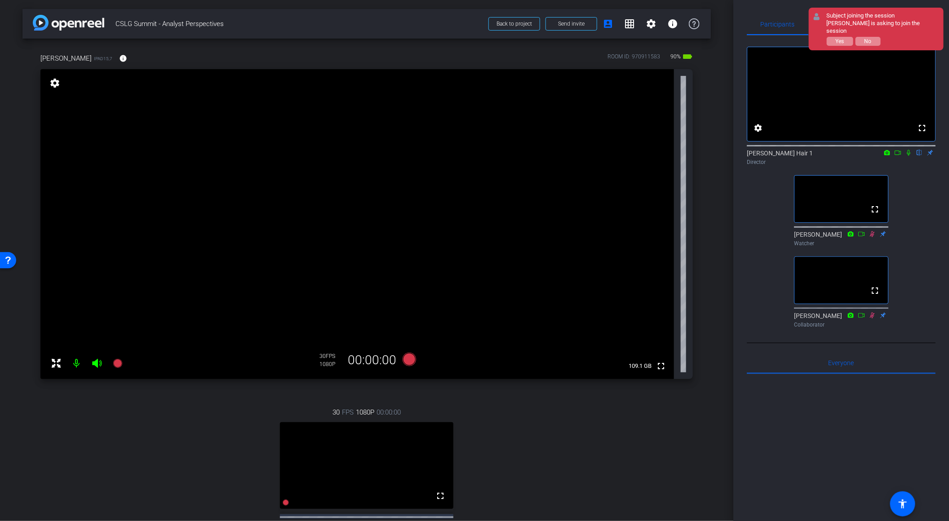
scroll to position [166, 0]
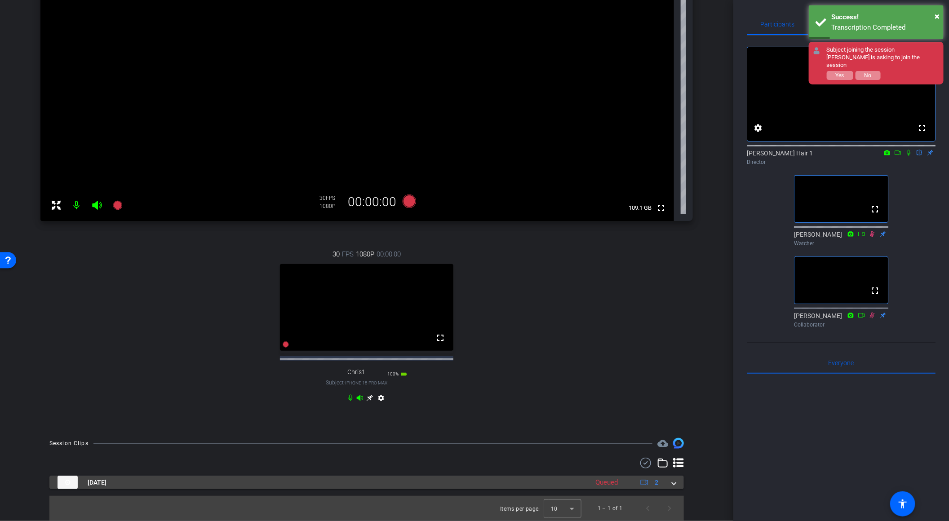
click at [675, 483] on span at bounding box center [674, 482] width 4 height 9
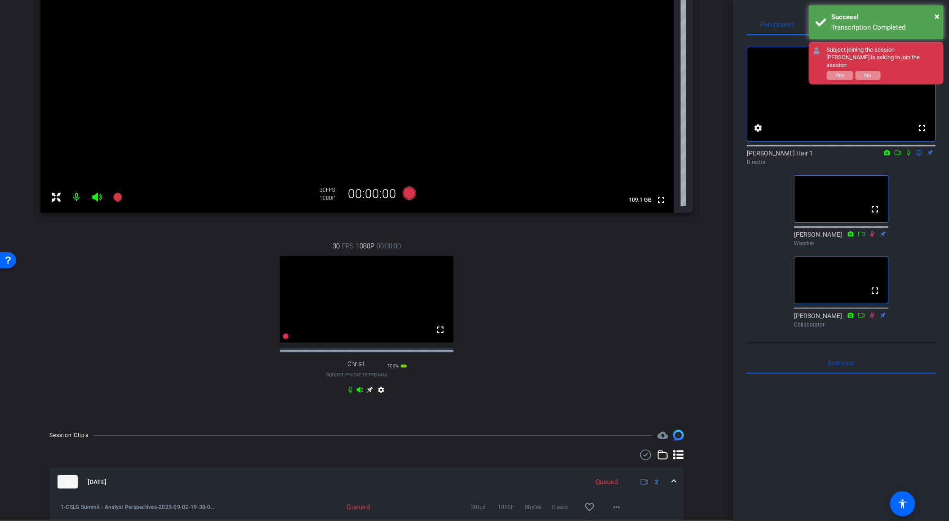
scroll to position [230, 0]
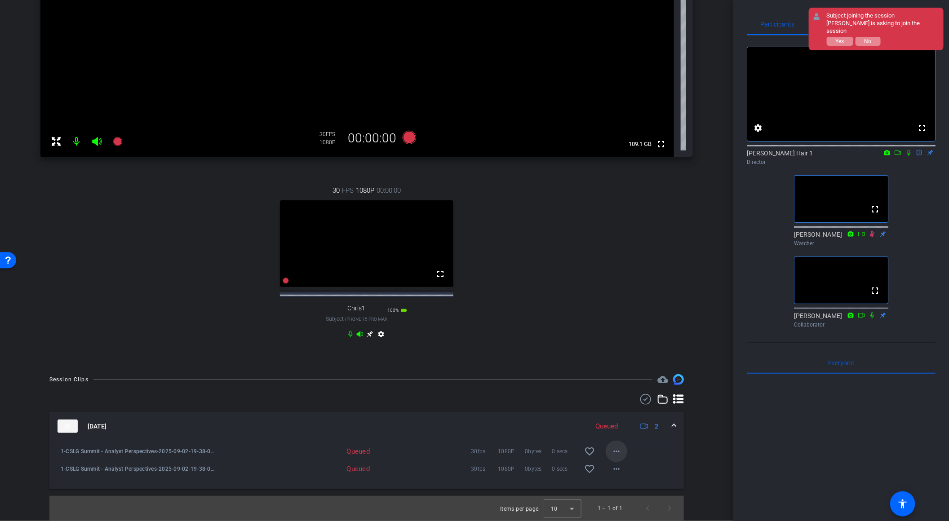
click at [617, 450] on mat-icon "more_horiz" at bounding box center [616, 451] width 11 height 11
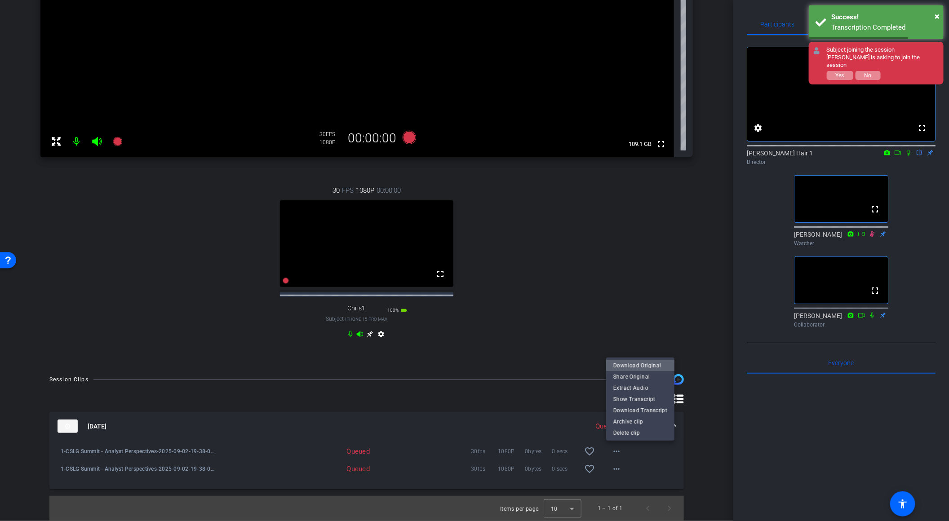
click at [645, 364] on span "Download Original" at bounding box center [640, 365] width 54 height 11
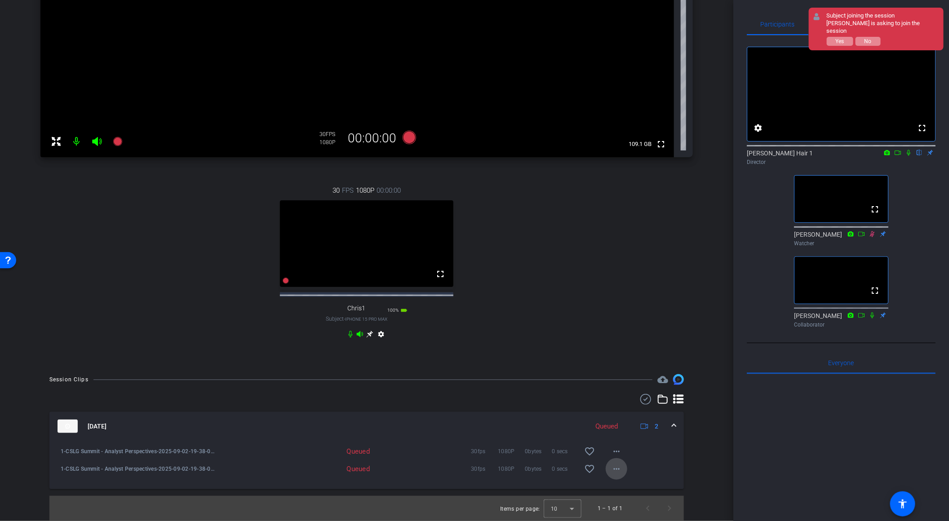
click at [618, 471] on mat-icon "more_horiz" at bounding box center [616, 469] width 11 height 11
click at [637, 380] on span "Download Original" at bounding box center [640, 383] width 54 height 11
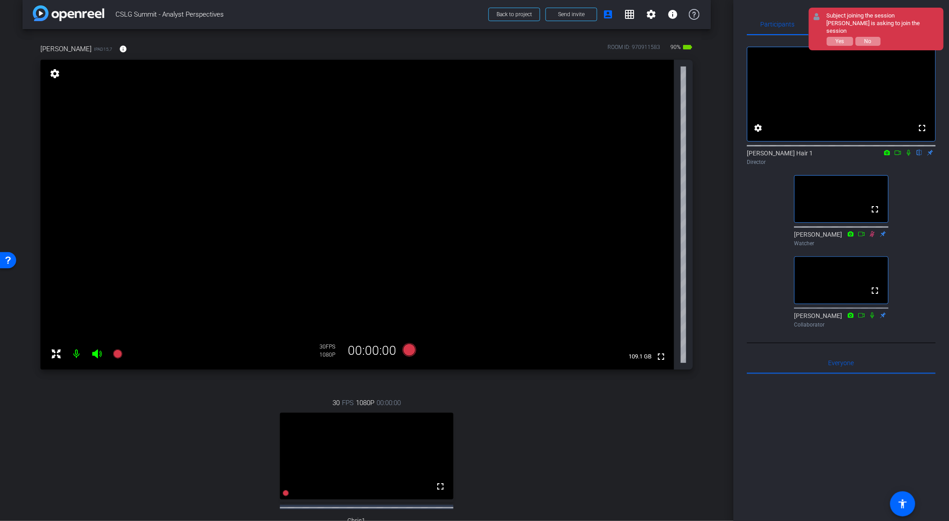
scroll to position [0, 0]
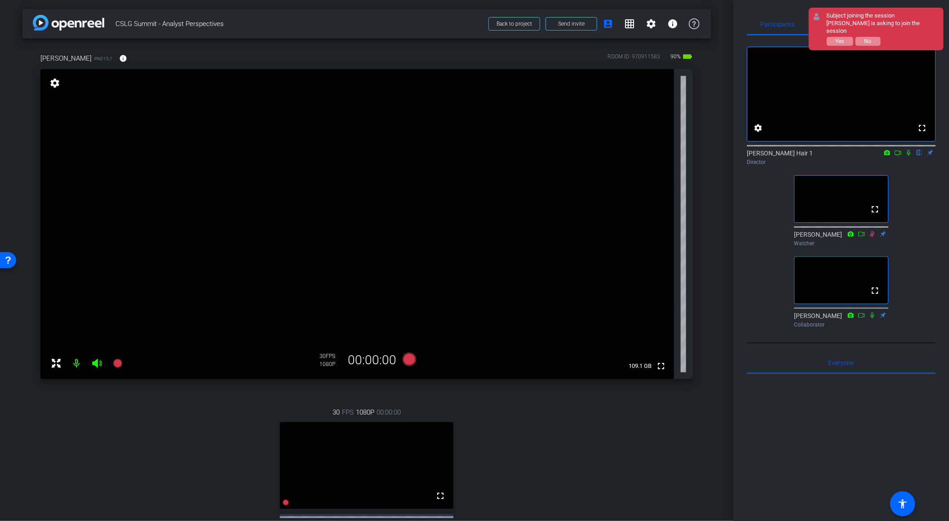
click at [437, 162] on video at bounding box center [356, 224] width 633 height 310
